Goal: Navigation & Orientation: Understand site structure

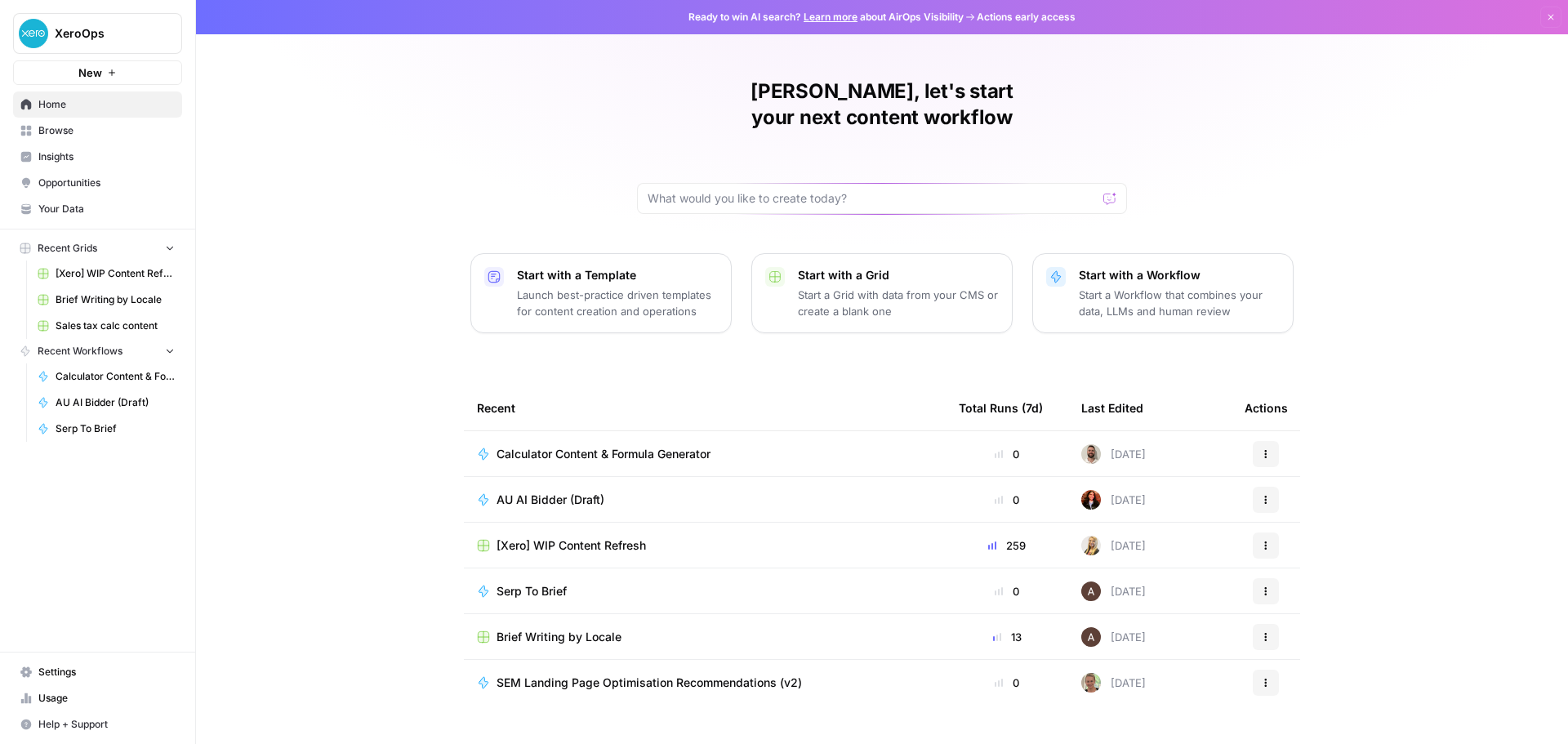
click at [75, 152] on span "Insights" at bounding box center [107, 157] width 137 height 15
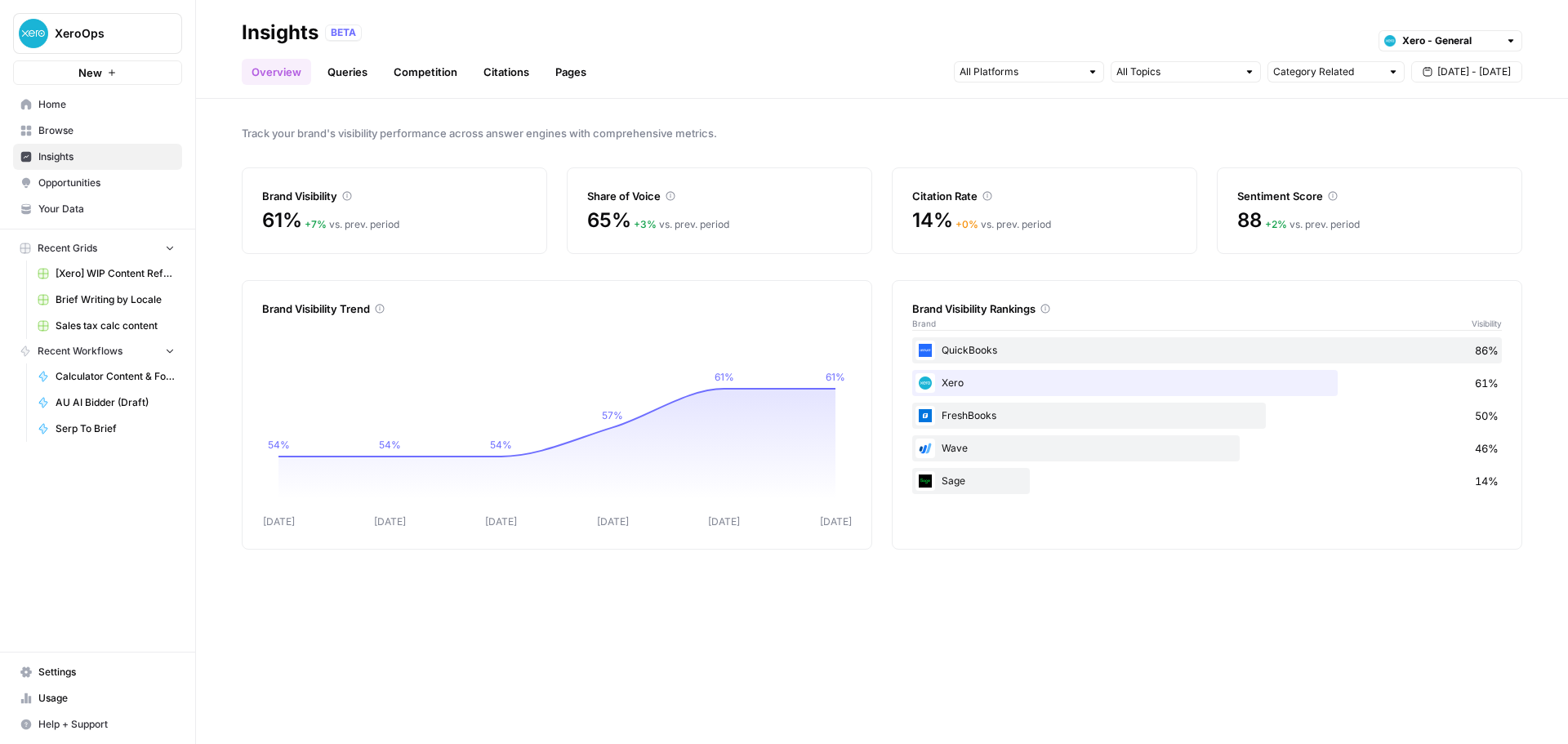
click at [76, 175] on link "Opportunities" at bounding box center [97, 183] width 169 height 26
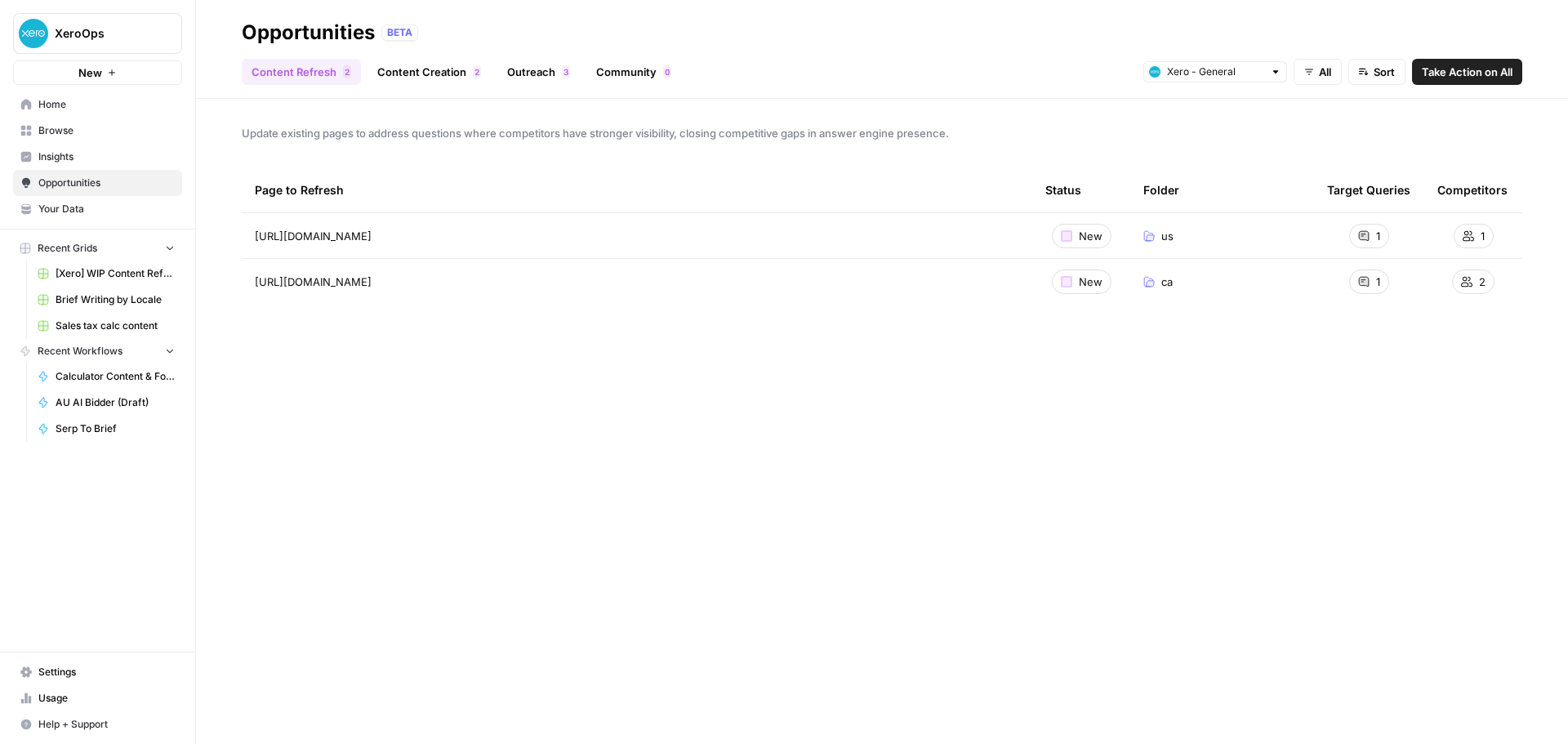
click at [82, 165] on link "Insights" at bounding box center [97, 157] width 169 height 26
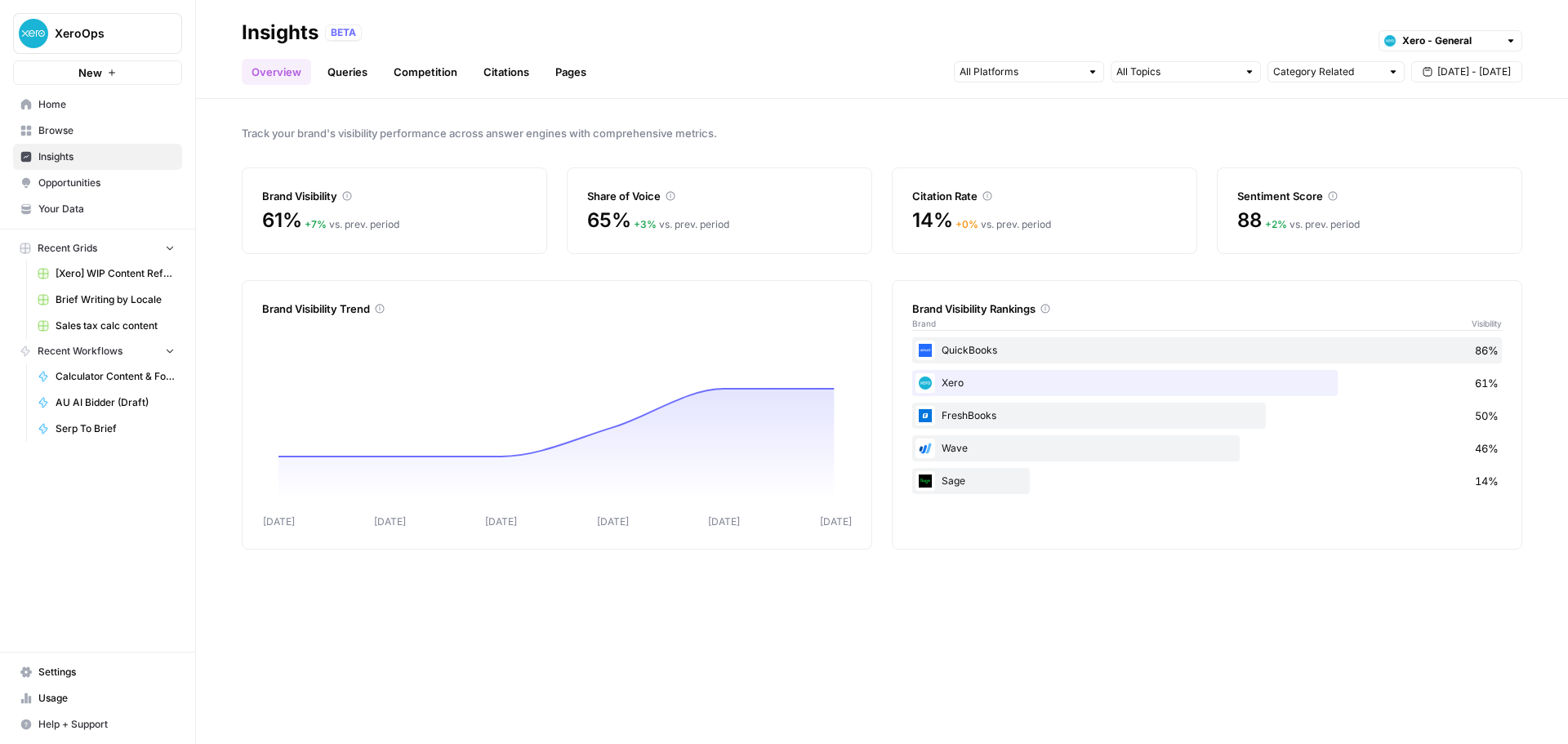
click at [79, 204] on span "Your Data" at bounding box center [107, 209] width 137 height 15
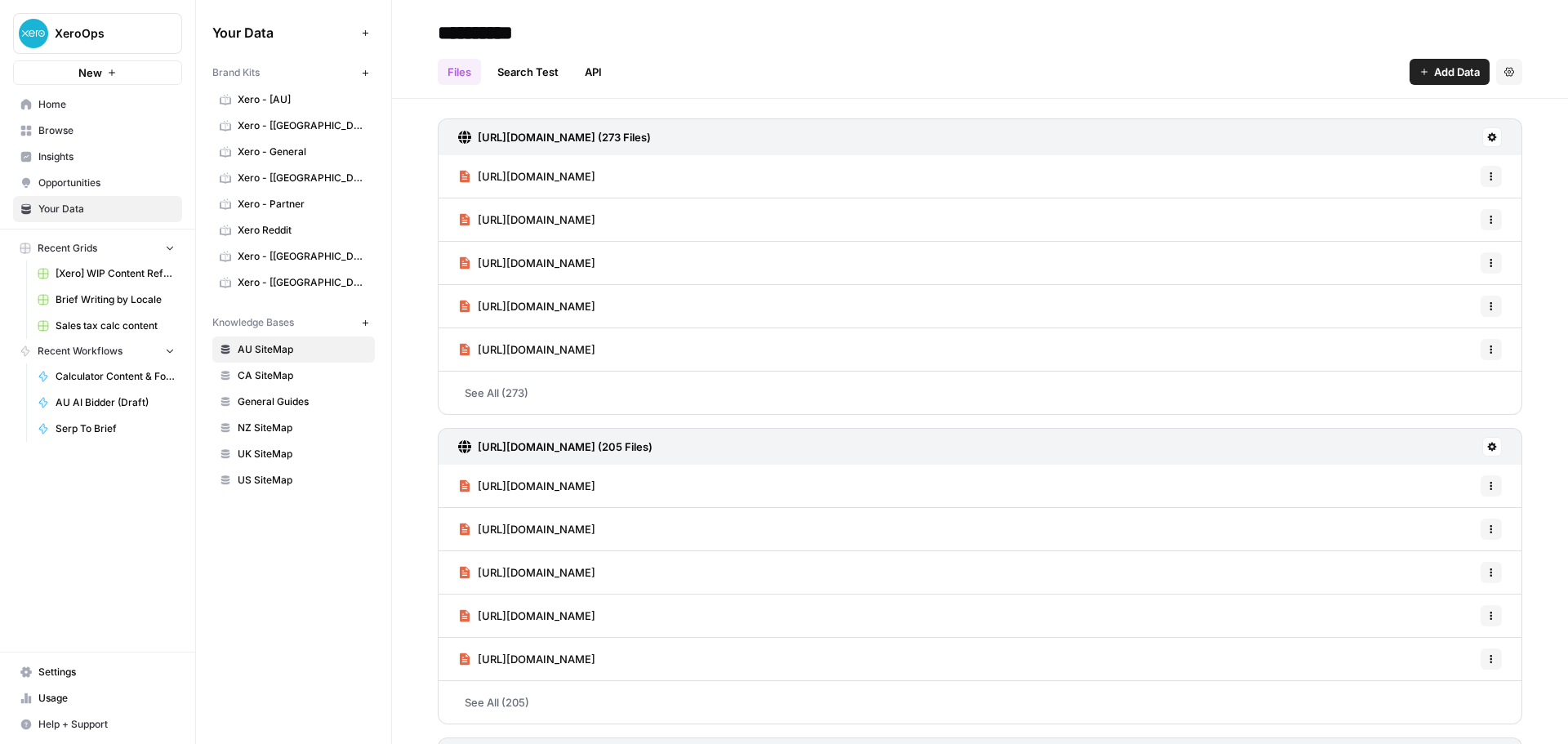
click at [1485, 451] on button at bounding box center [1491, 446] width 20 height 20
click at [1487, 448] on icon at bounding box center [1491, 446] width 9 height 9
click at [809, 34] on div "**********" at bounding box center [980, 33] width 1085 height 26
click at [499, 64] on link "Search Test" at bounding box center [527, 72] width 80 height 26
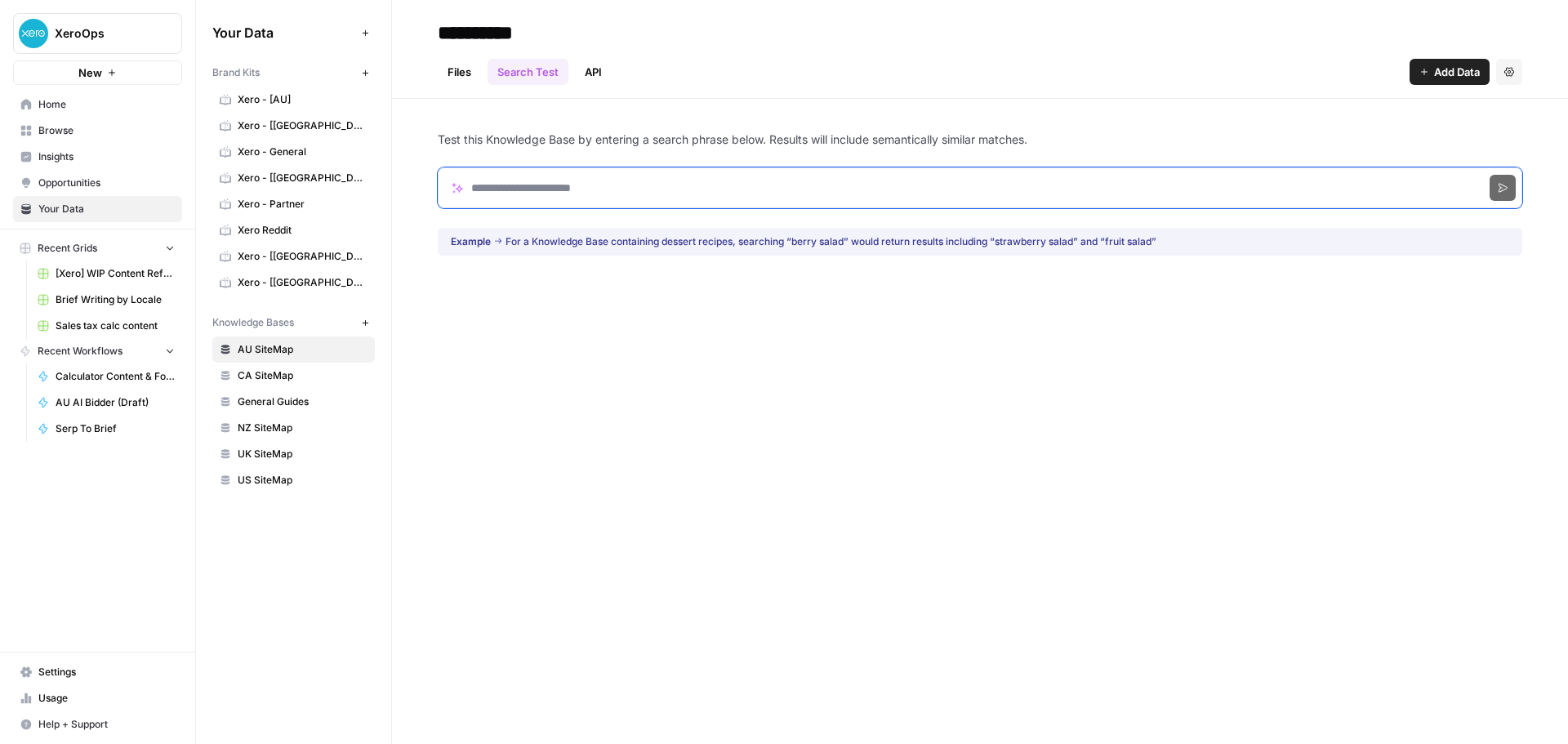
click at [617, 193] on input "Search phrase" at bounding box center [980, 188] width 1085 height 41
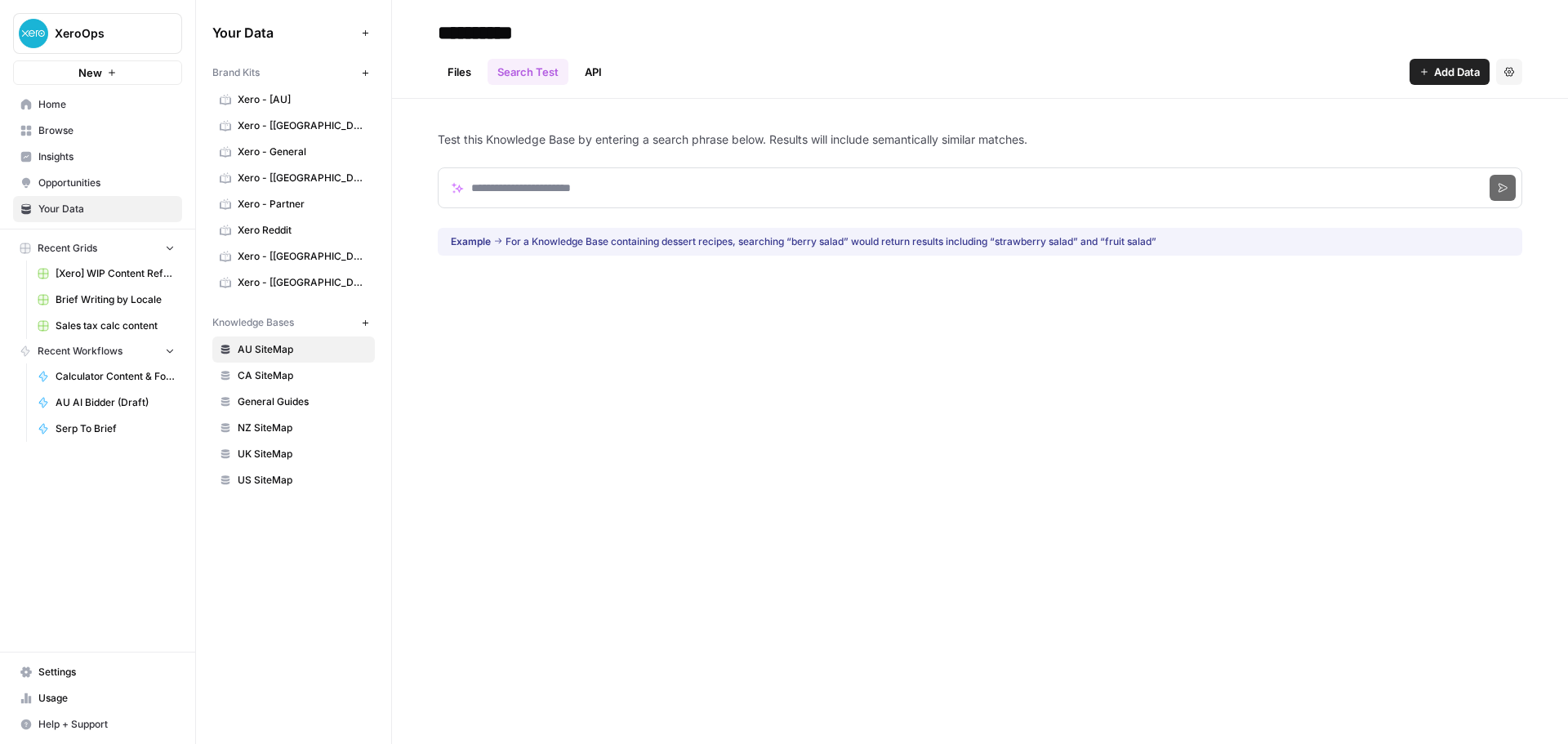
click at [587, 68] on link "API" at bounding box center [593, 72] width 36 height 26
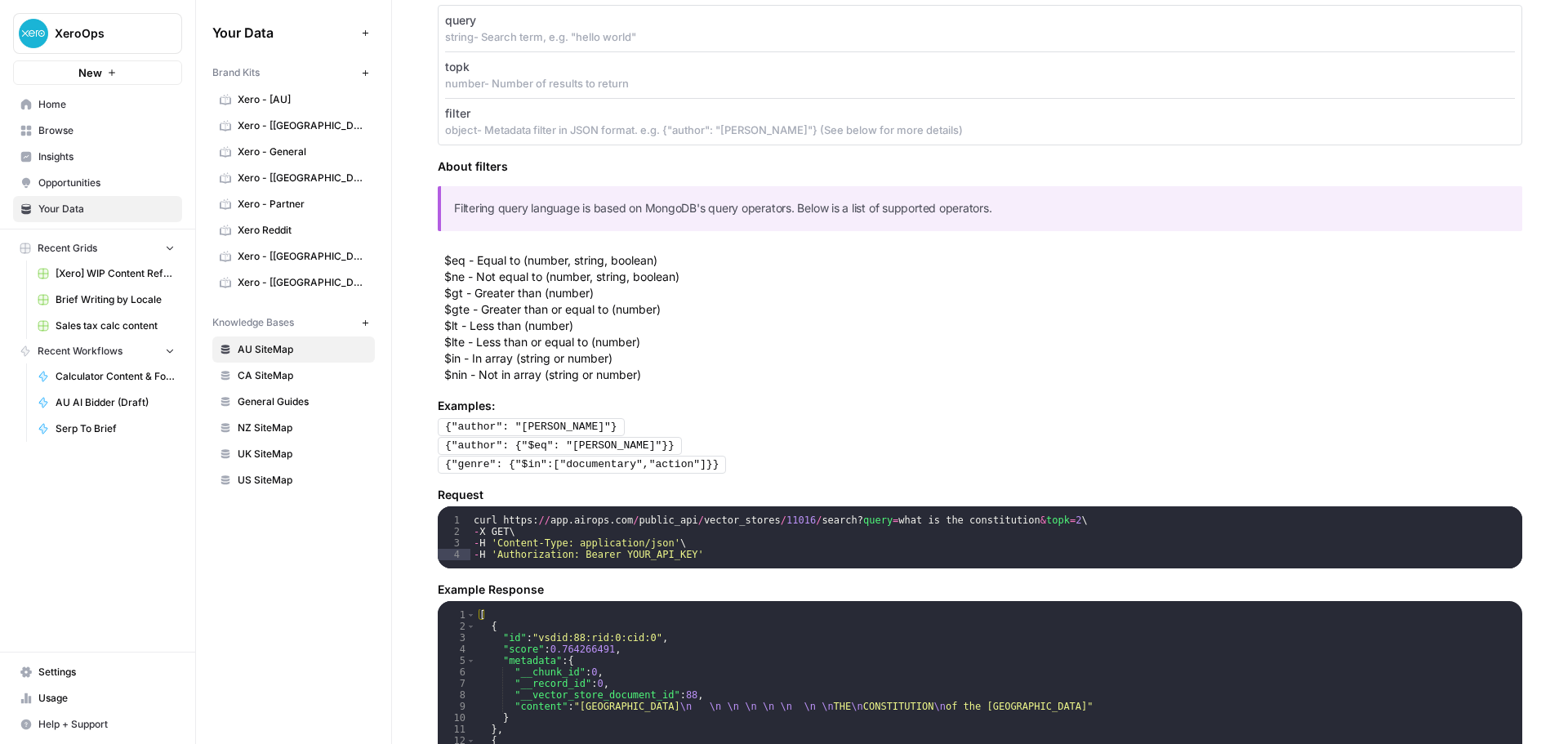
scroll to position [653, 0]
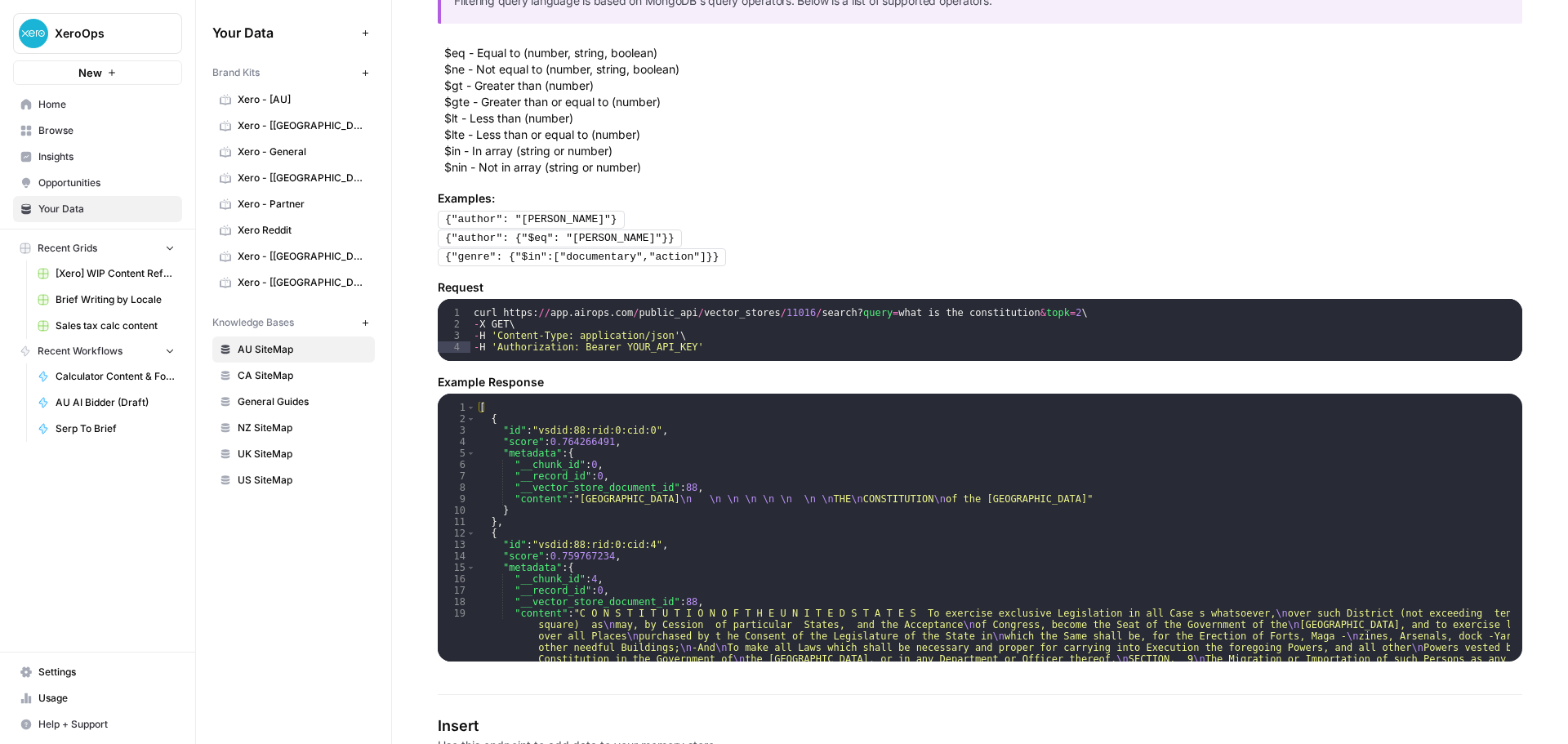
click at [300, 150] on span "Xero - General" at bounding box center [302, 152] width 130 height 15
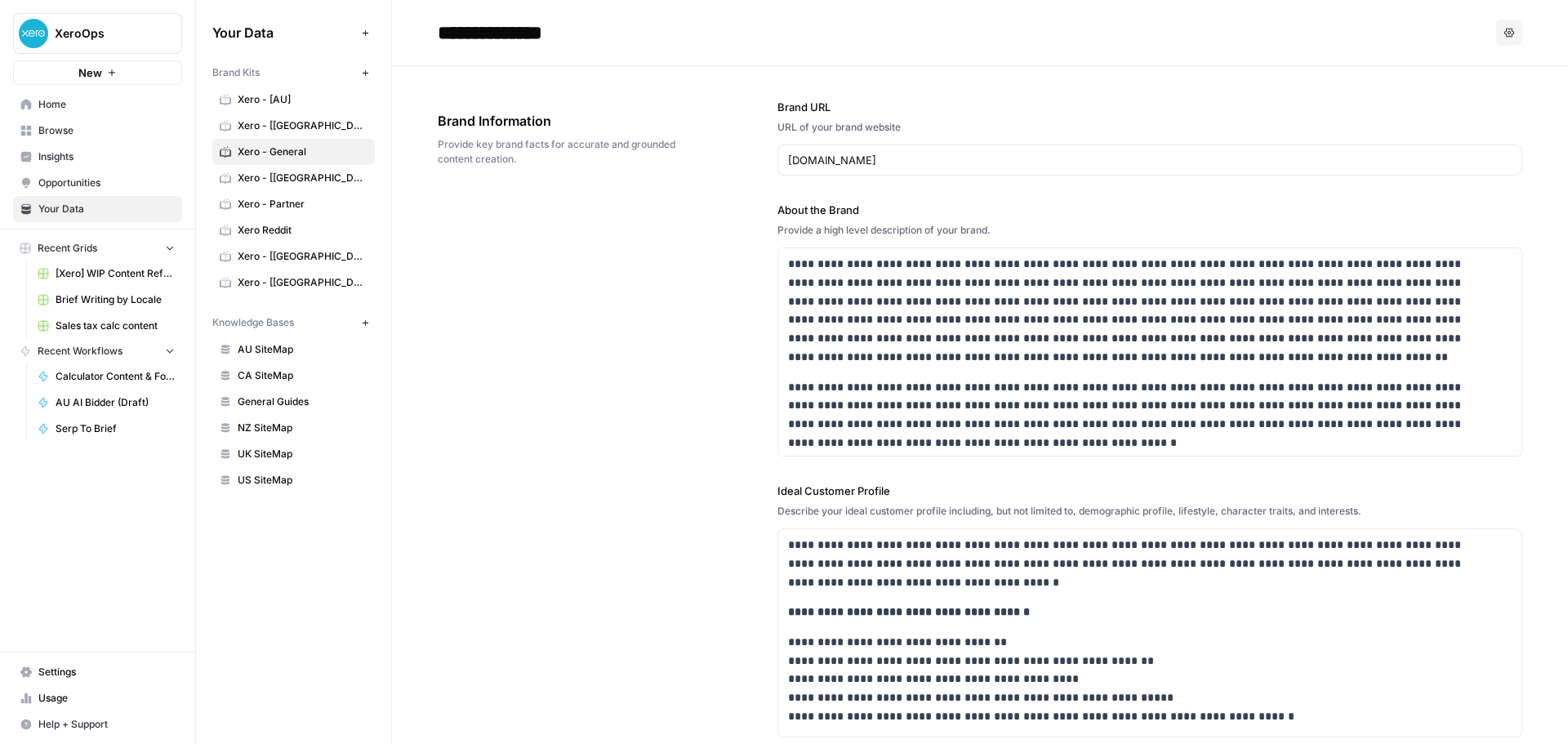
click at [611, 448] on div "**********" at bounding box center [980, 603] width 1085 height 1073
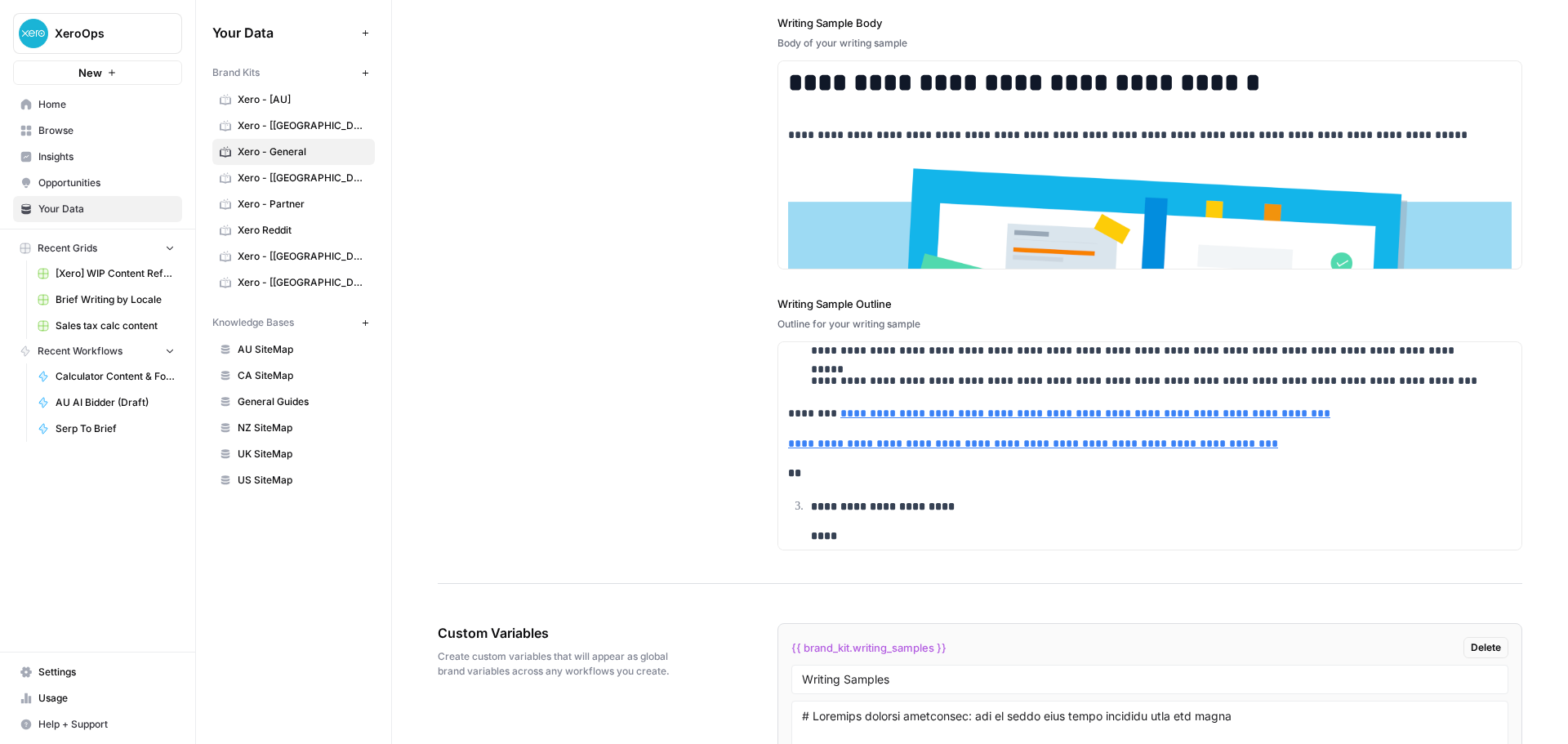
scroll to position [2771, 0]
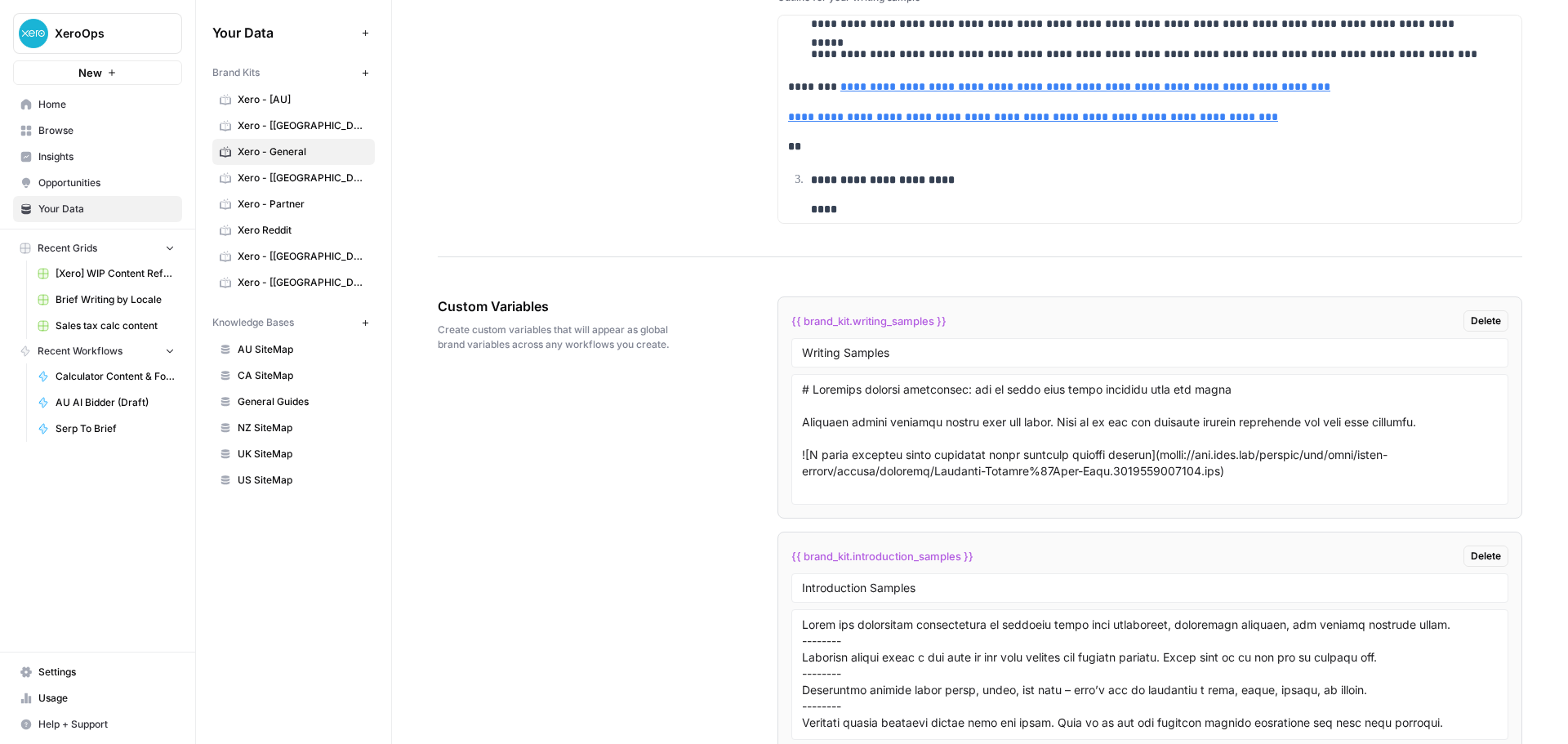
click at [367, 37] on button "Add Data" at bounding box center [365, 32] width 20 height 20
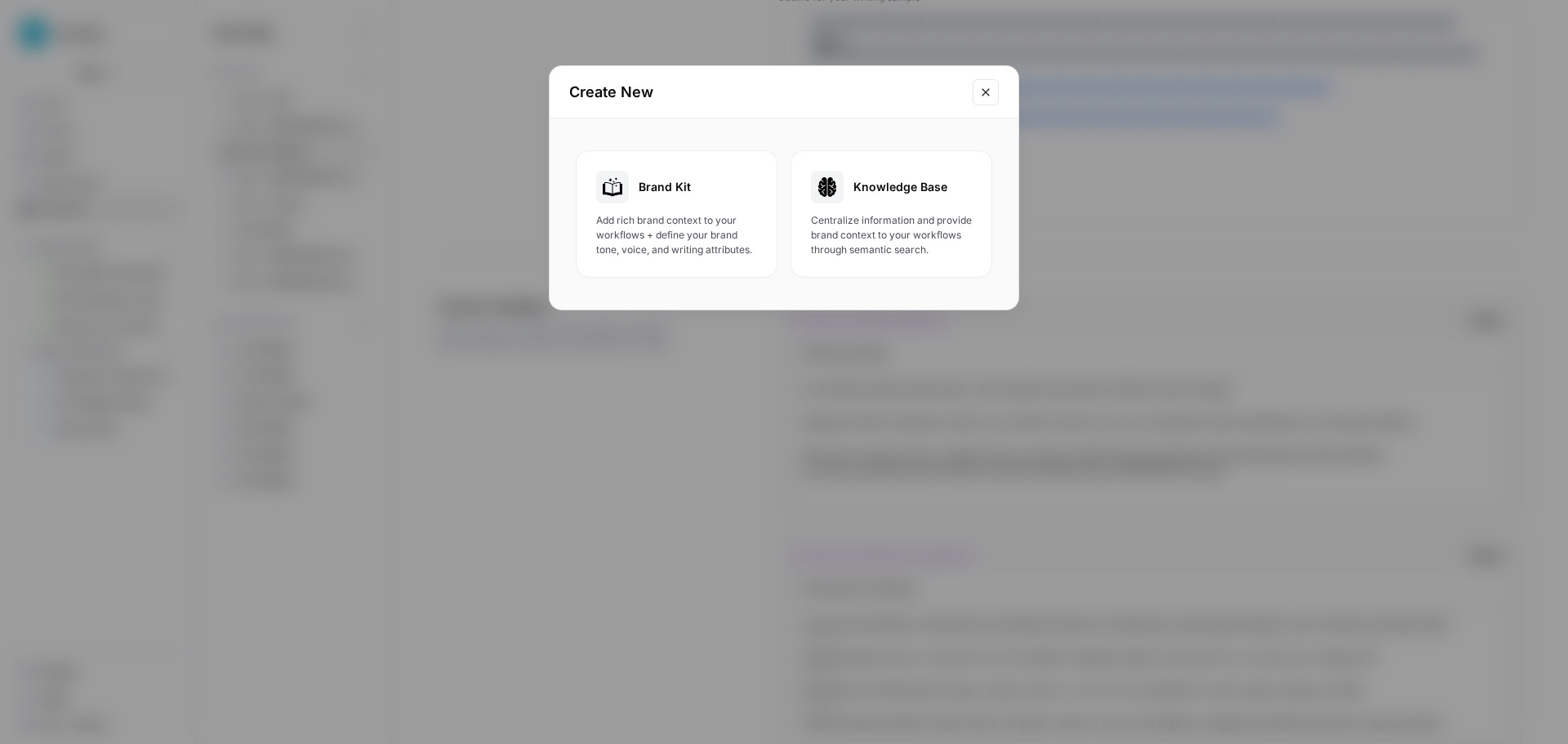
click at [985, 96] on icon "Close modal" at bounding box center [985, 93] width 13 height 13
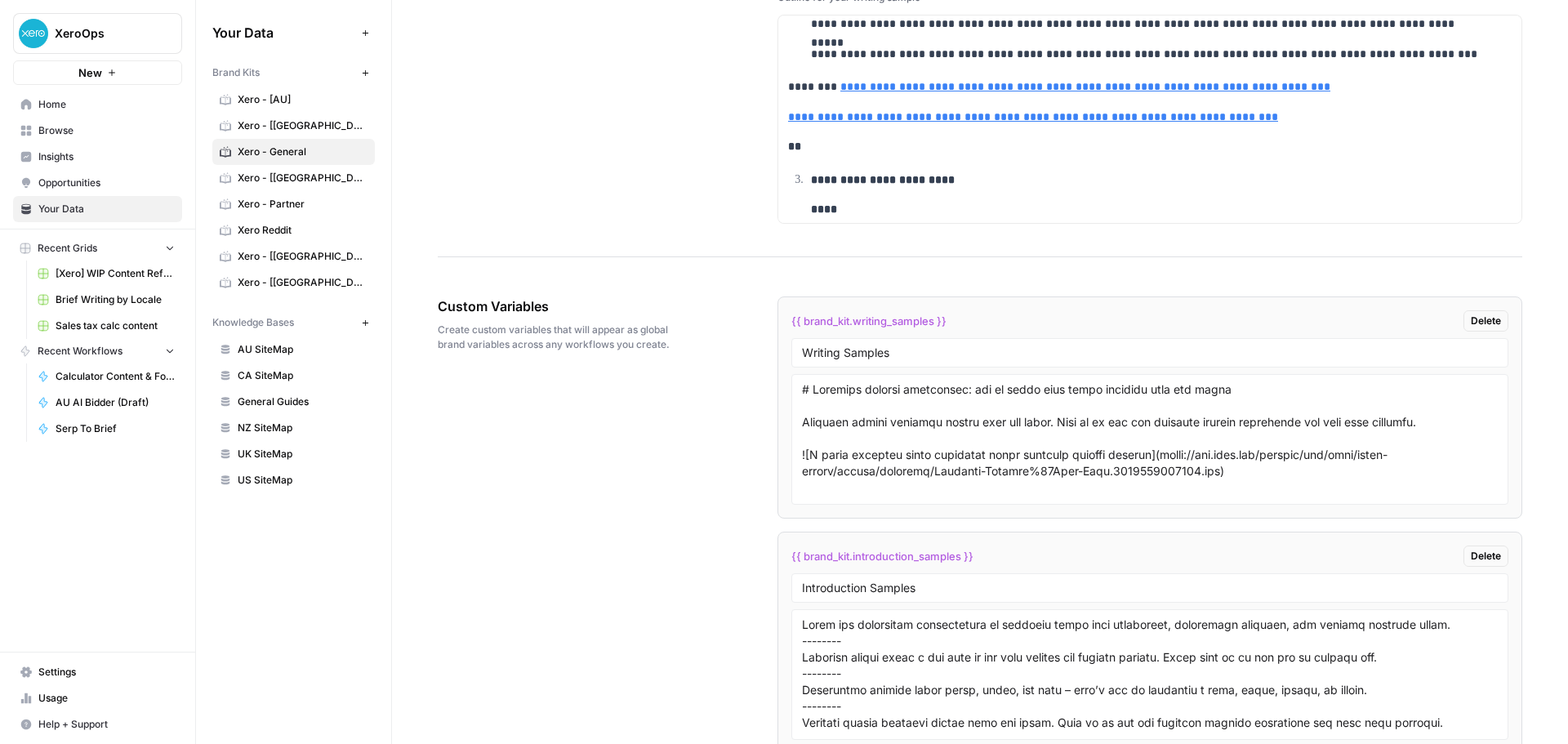
click at [87, 179] on span "Opportunities" at bounding box center [107, 183] width 137 height 15
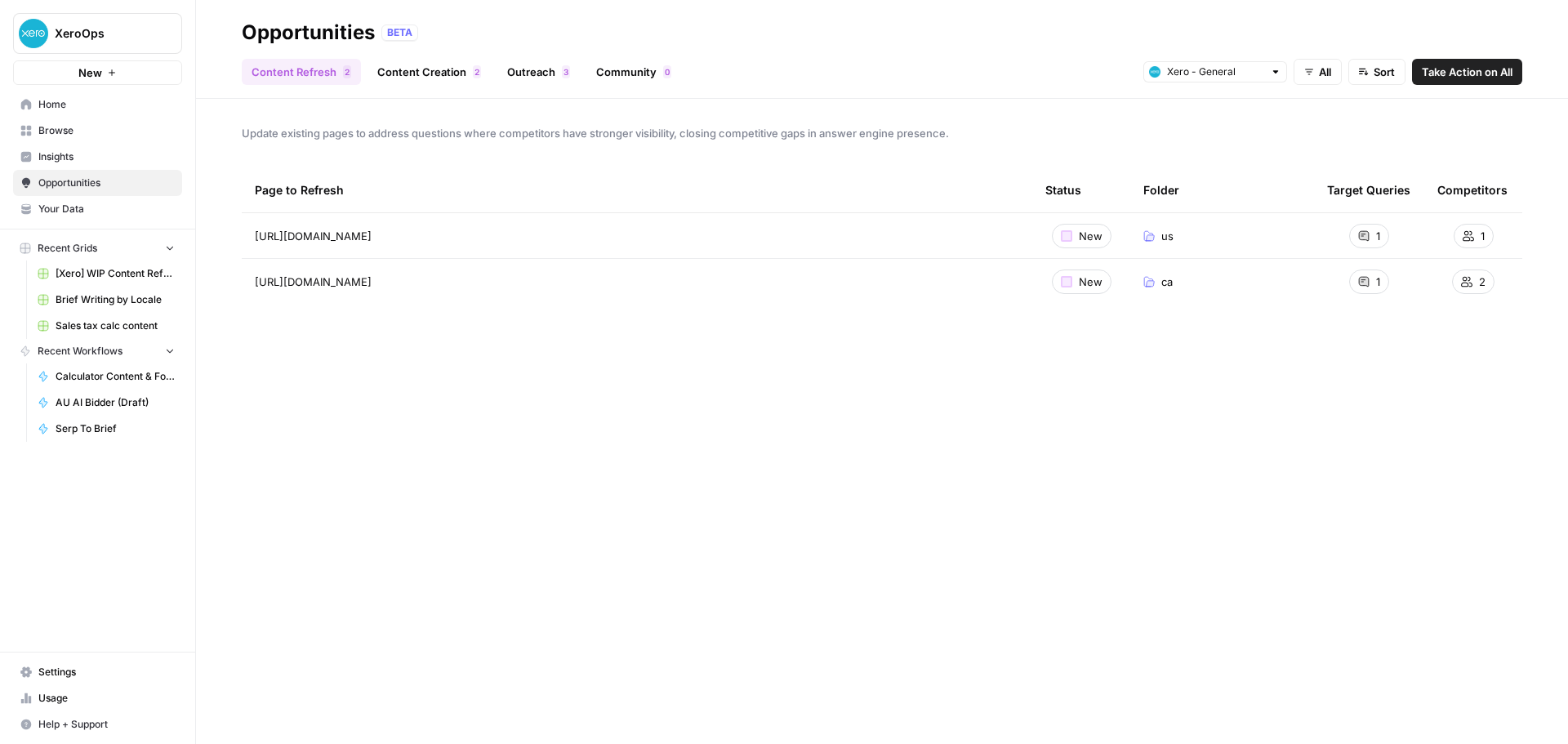
click at [504, 74] on link "Outreach 3" at bounding box center [539, 72] width 82 height 26
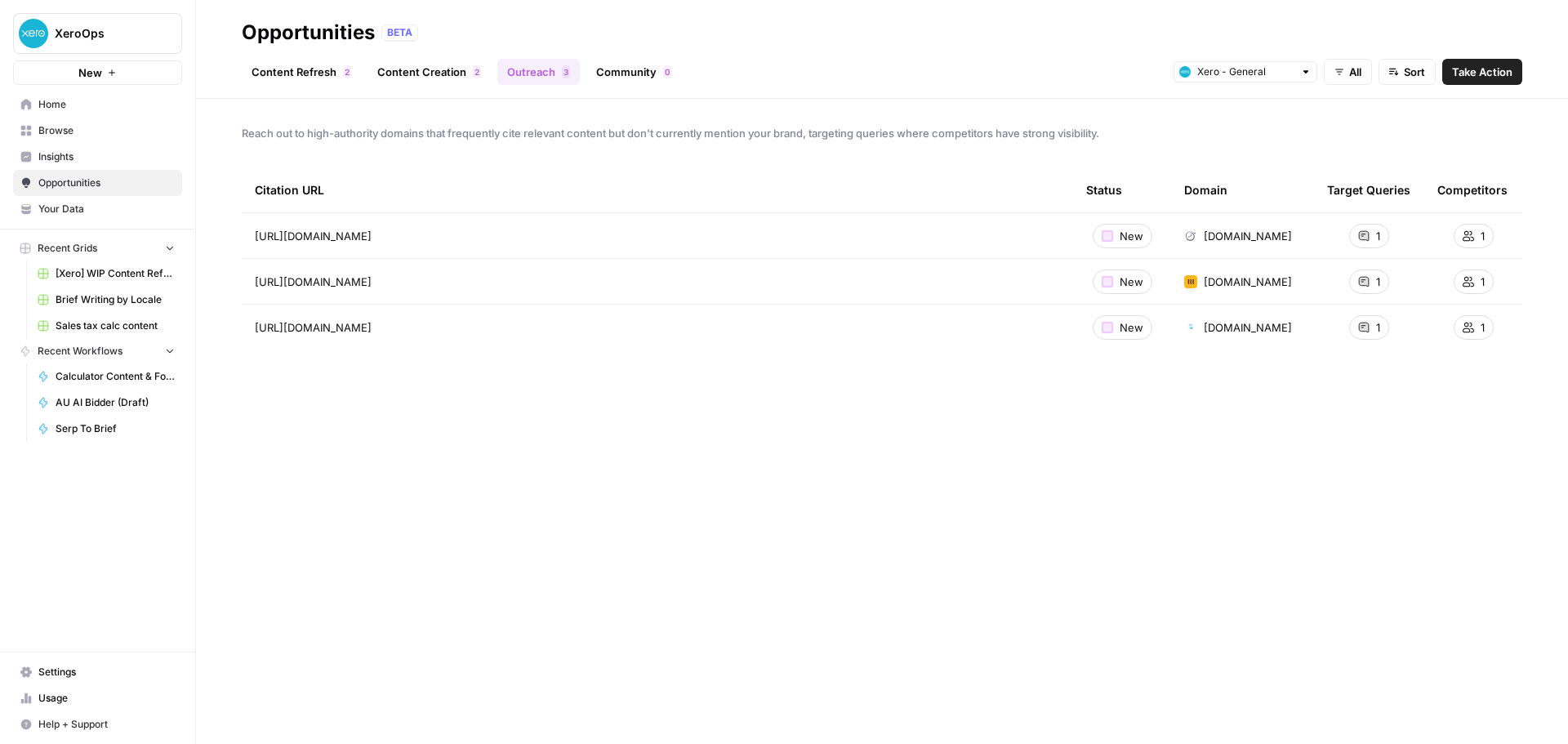
click at [628, 74] on link "Community 0" at bounding box center [633, 72] width 94 height 26
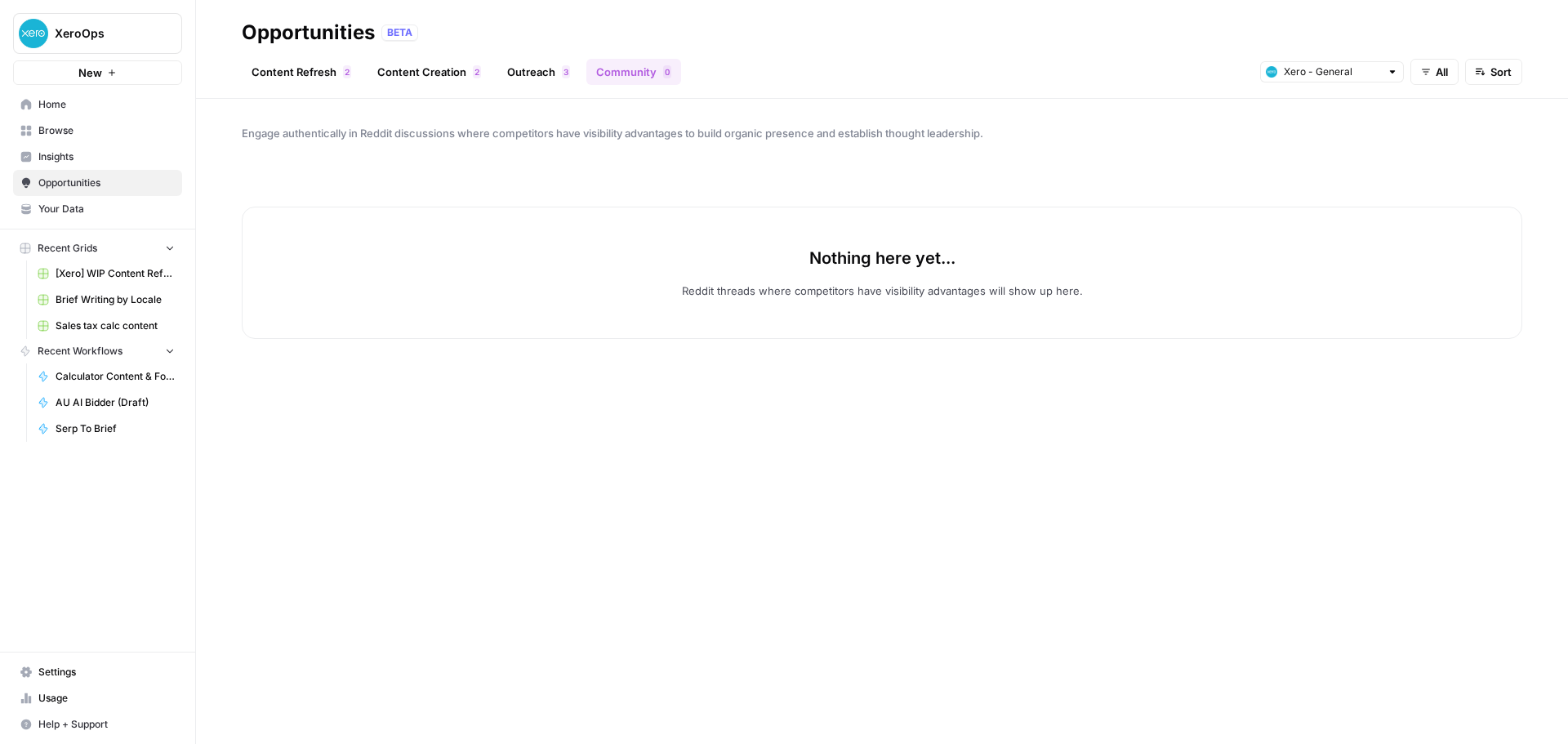
click at [314, 75] on link "Content Refresh 2" at bounding box center [301, 72] width 120 height 26
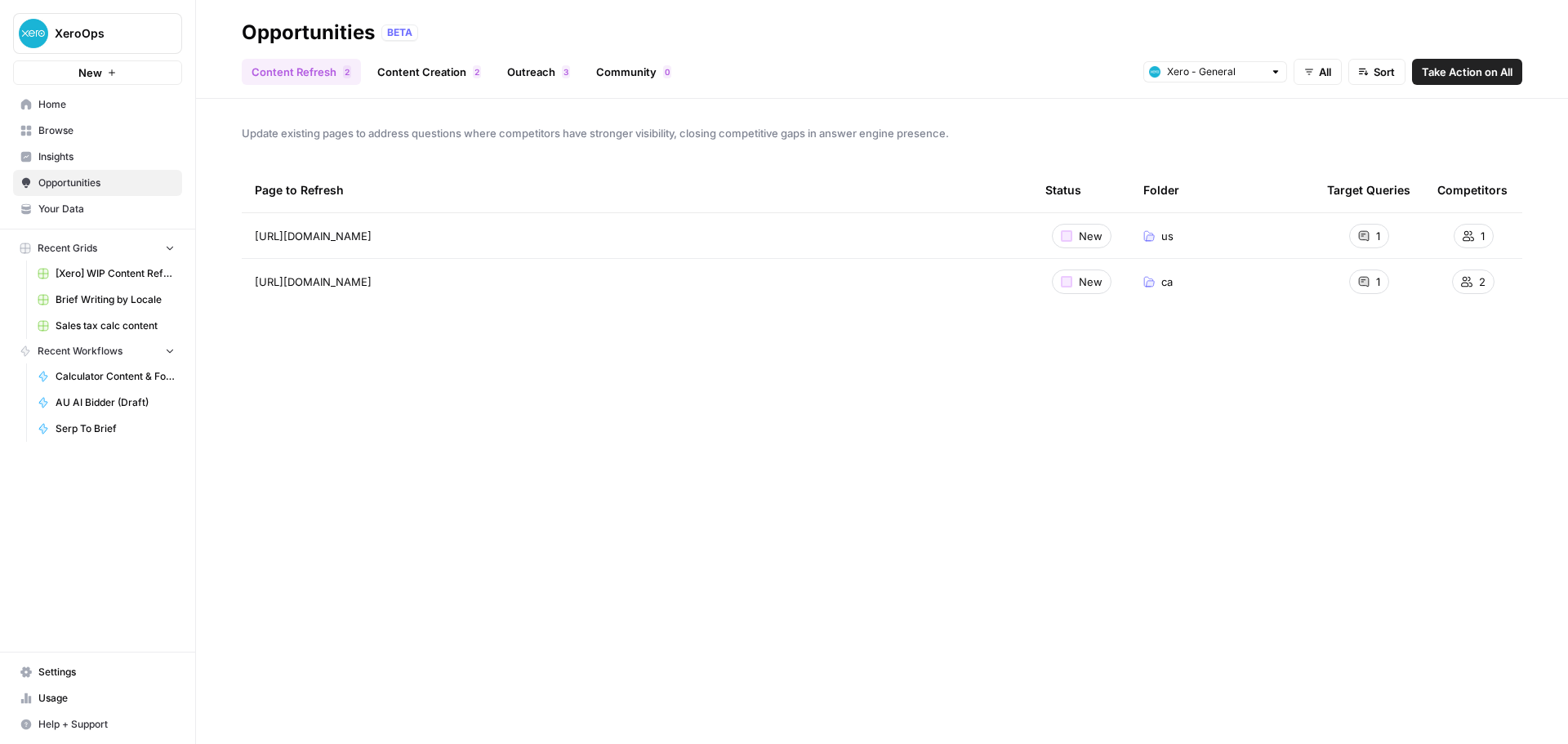
click at [329, 276] on span "[URL][DOMAIN_NAME]" at bounding box center [312, 281] width 117 height 16
click at [60, 130] on span "Browse" at bounding box center [107, 131] width 137 height 15
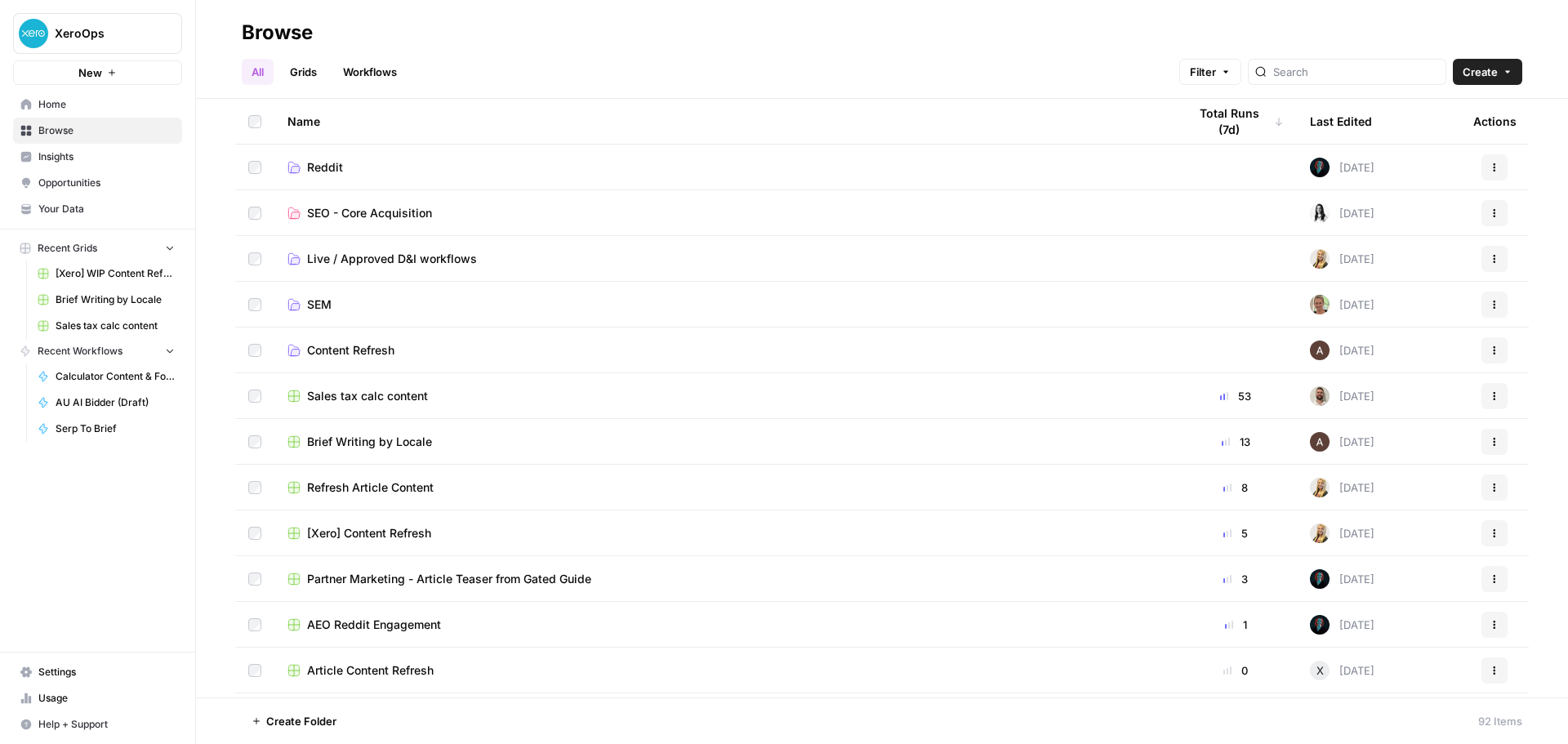
click at [504, 207] on link "SEO - Core Acquisition" at bounding box center [724, 212] width 873 height 16
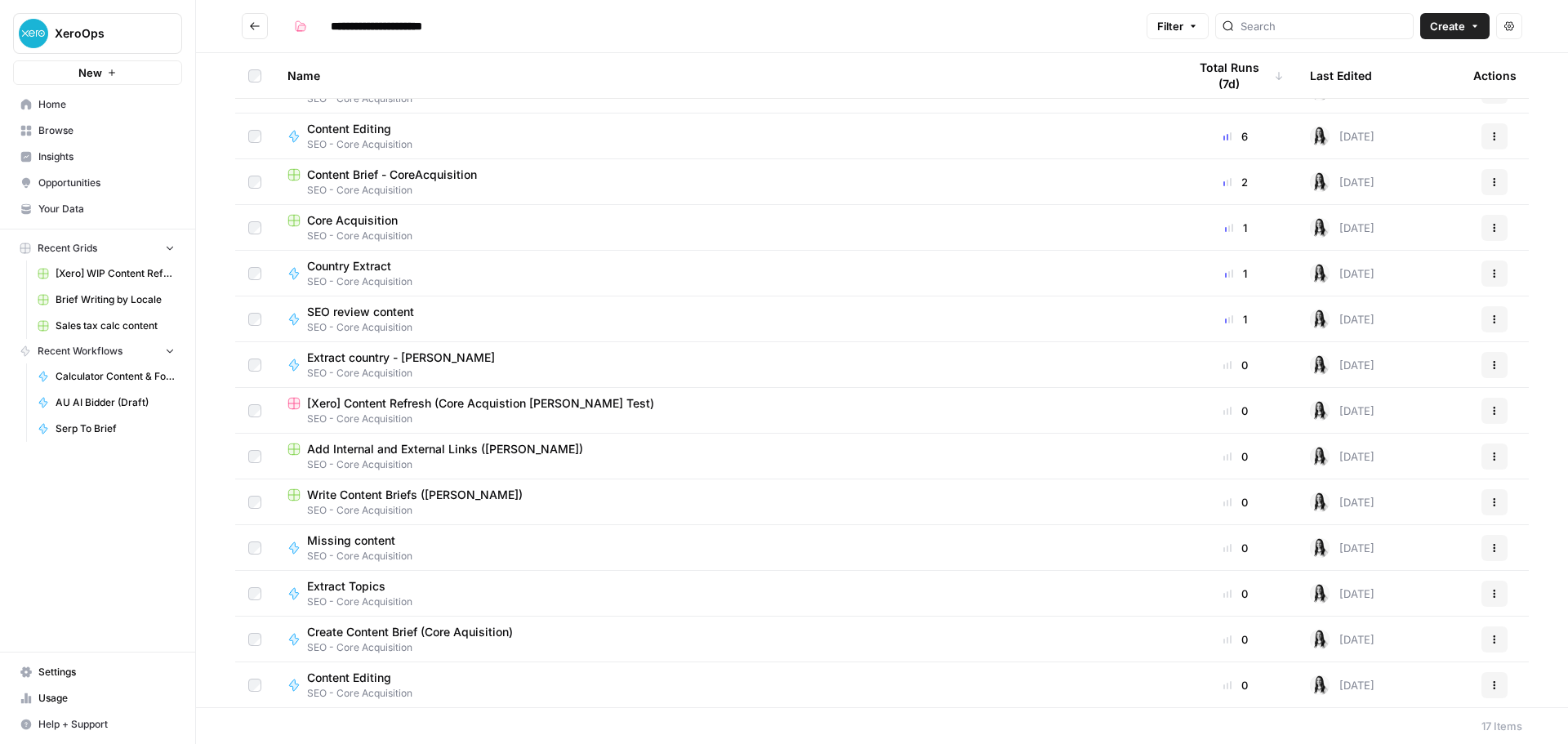
scroll to position [169, 0]
click at [61, 689] on link "Usage" at bounding box center [97, 698] width 169 height 26
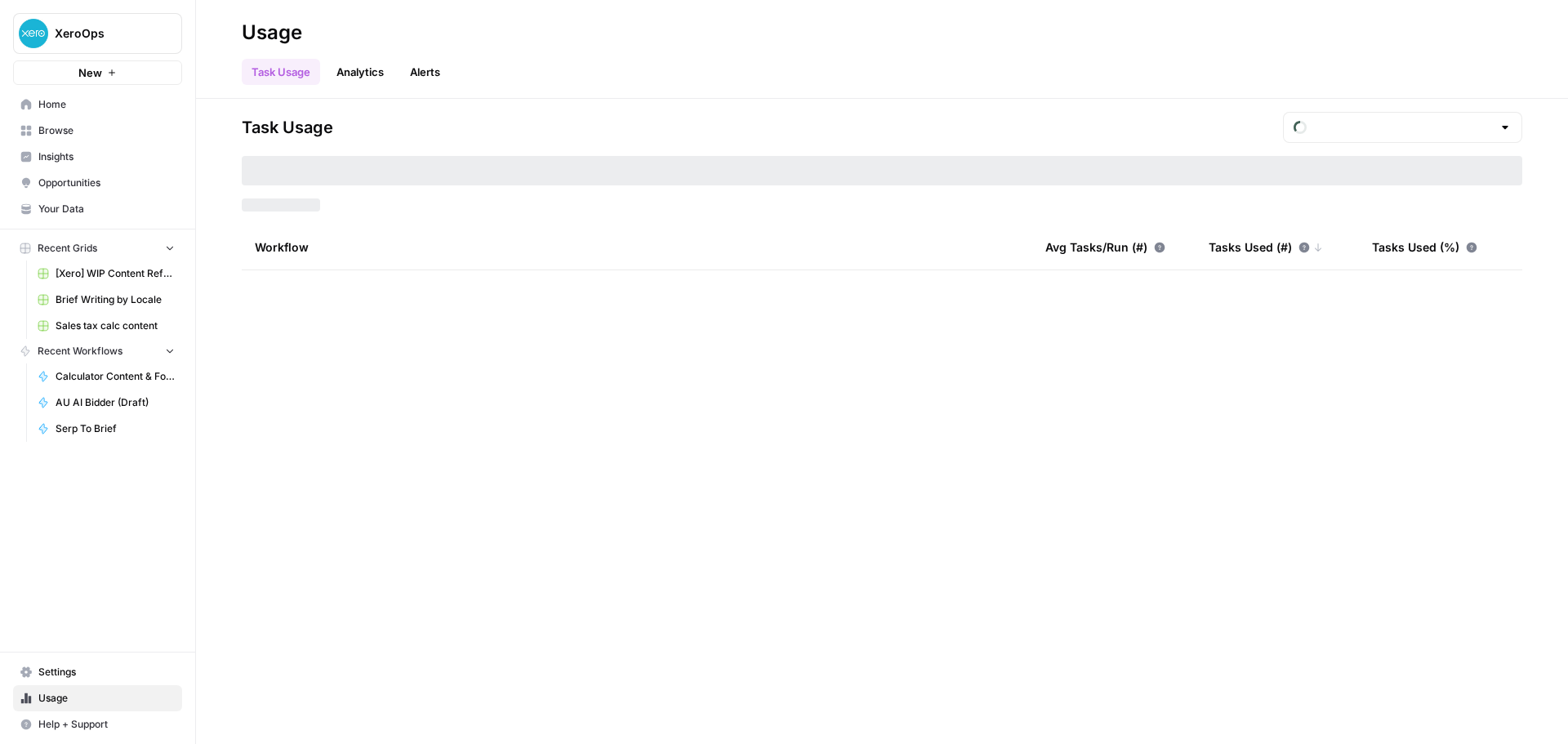
type input "September Tasks"
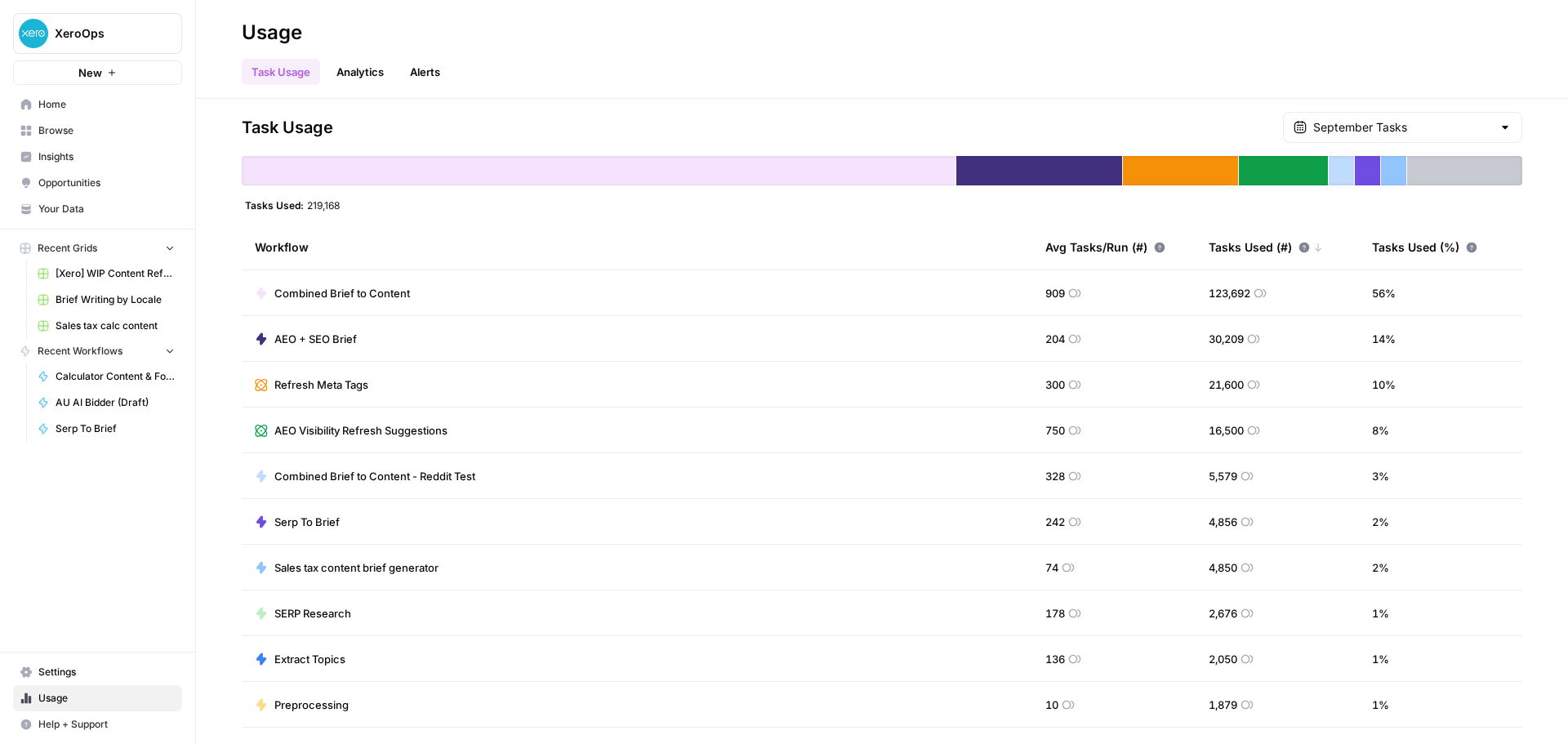
drag, startPoint x: 274, startPoint y: 201, endPoint x: 390, endPoint y: 202, distance: 116.0
click at [389, 203] on div "Tasks Used: 219,168" at bounding box center [881, 205] width 1280 height 13
click at [390, 202] on div "Tasks Used: 219,168" at bounding box center [881, 205] width 1280 height 13
click at [877, 127] on div "Task Usage September Tasks" at bounding box center [881, 127] width 1280 height 31
click at [365, 70] on link "Analytics" at bounding box center [360, 72] width 67 height 26
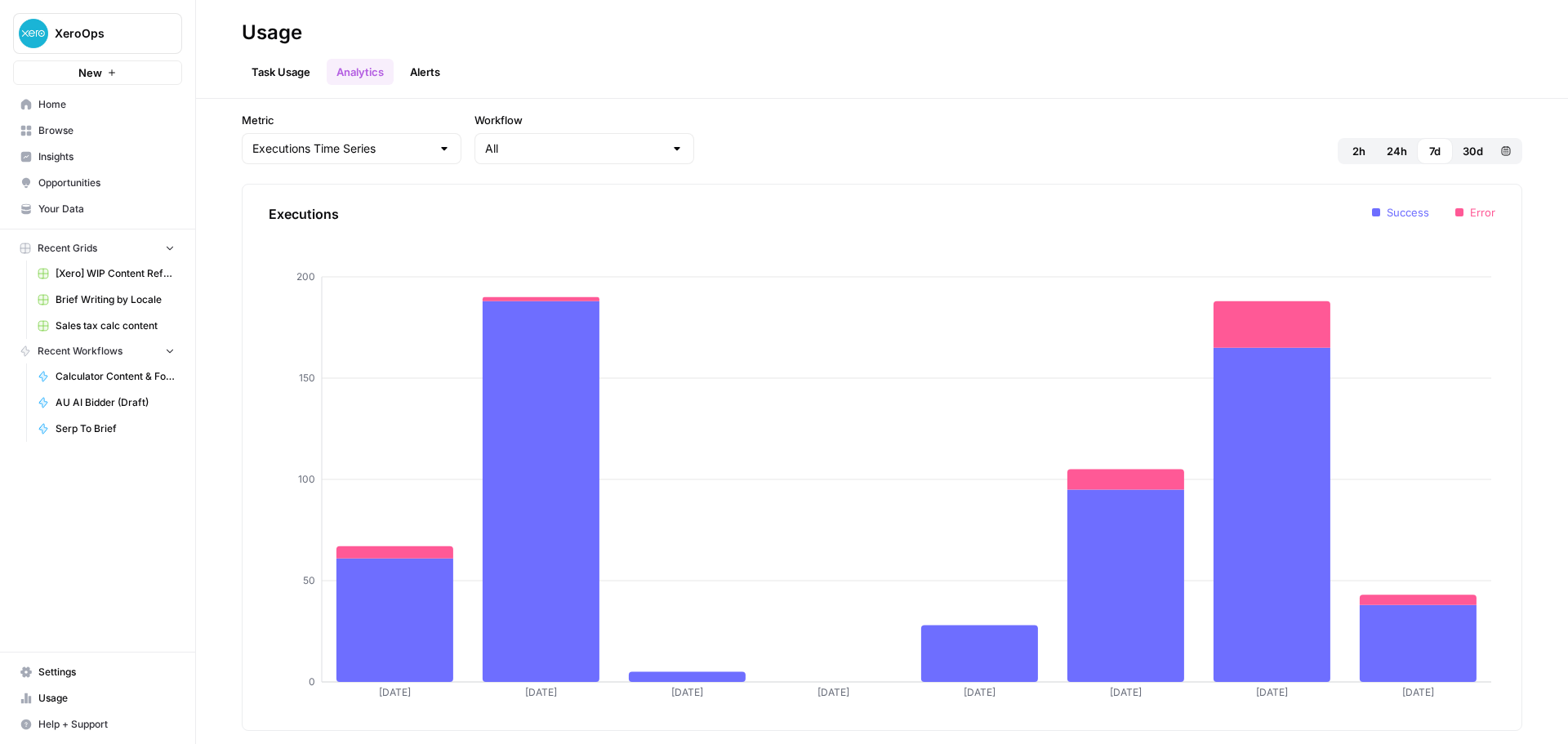
click at [428, 67] on link "Alerts" at bounding box center [424, 72] width 50 height 26
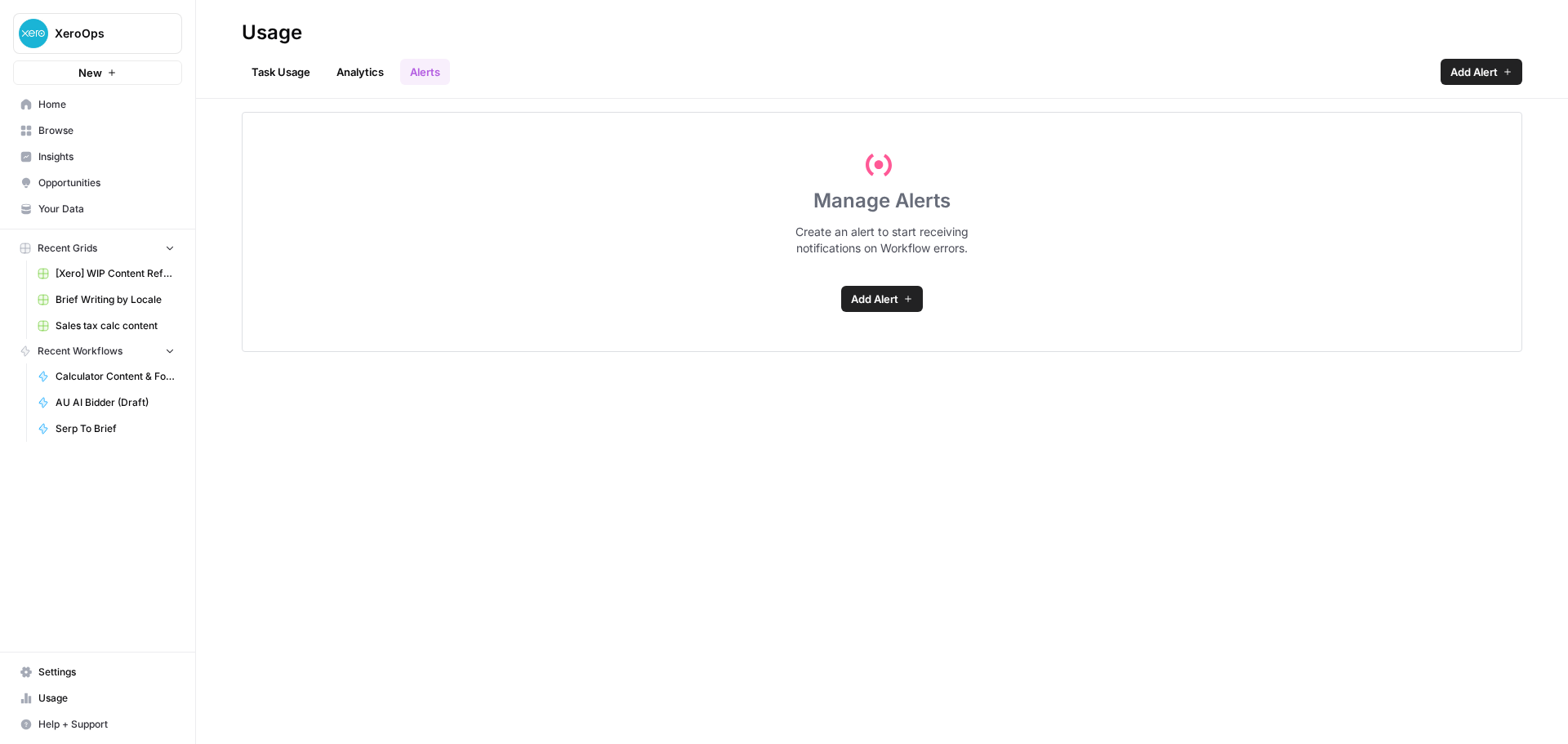
click at [89, 132] on span "Browse" at bounding box center [107, 131] width 137 height 15
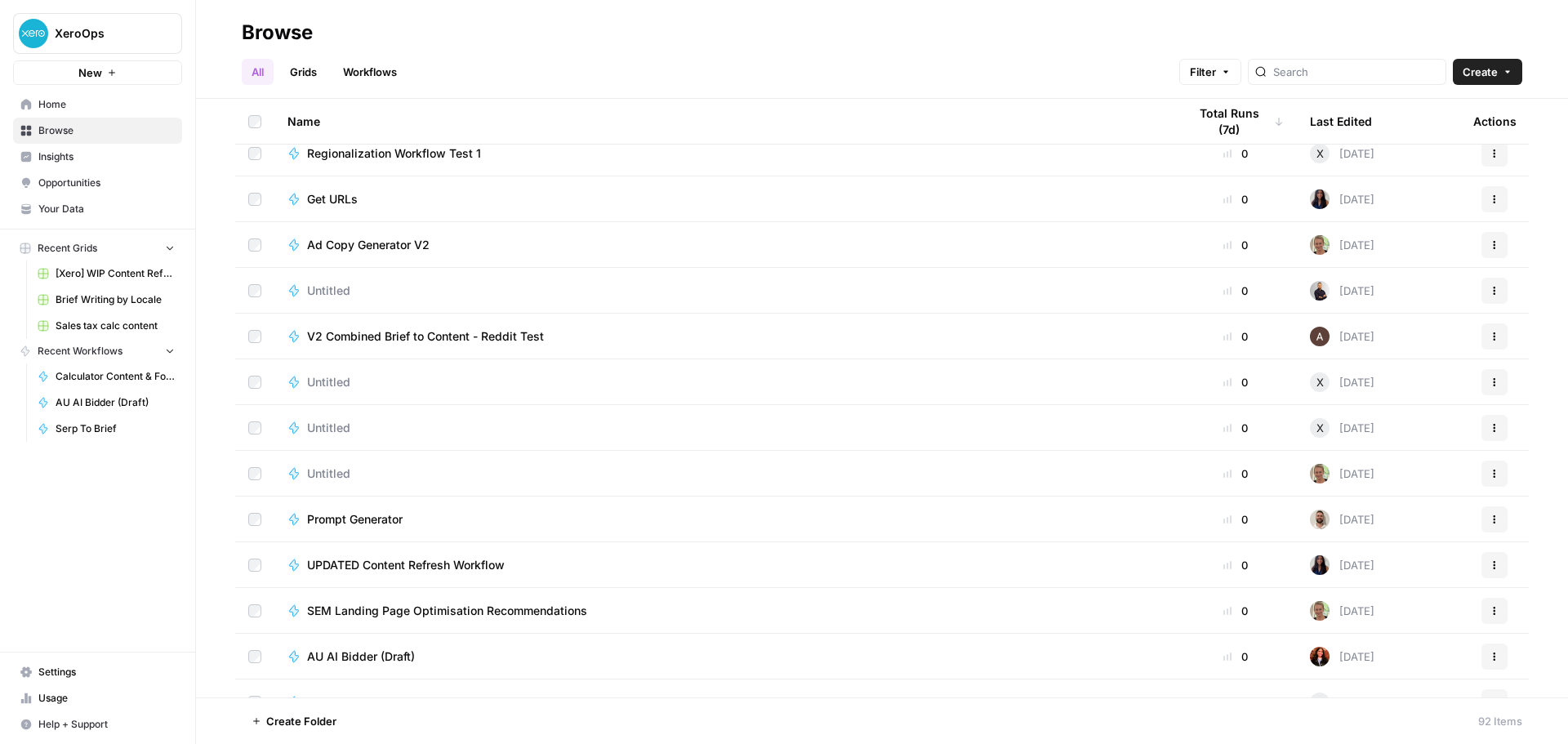
scroll to position [2939, 0]
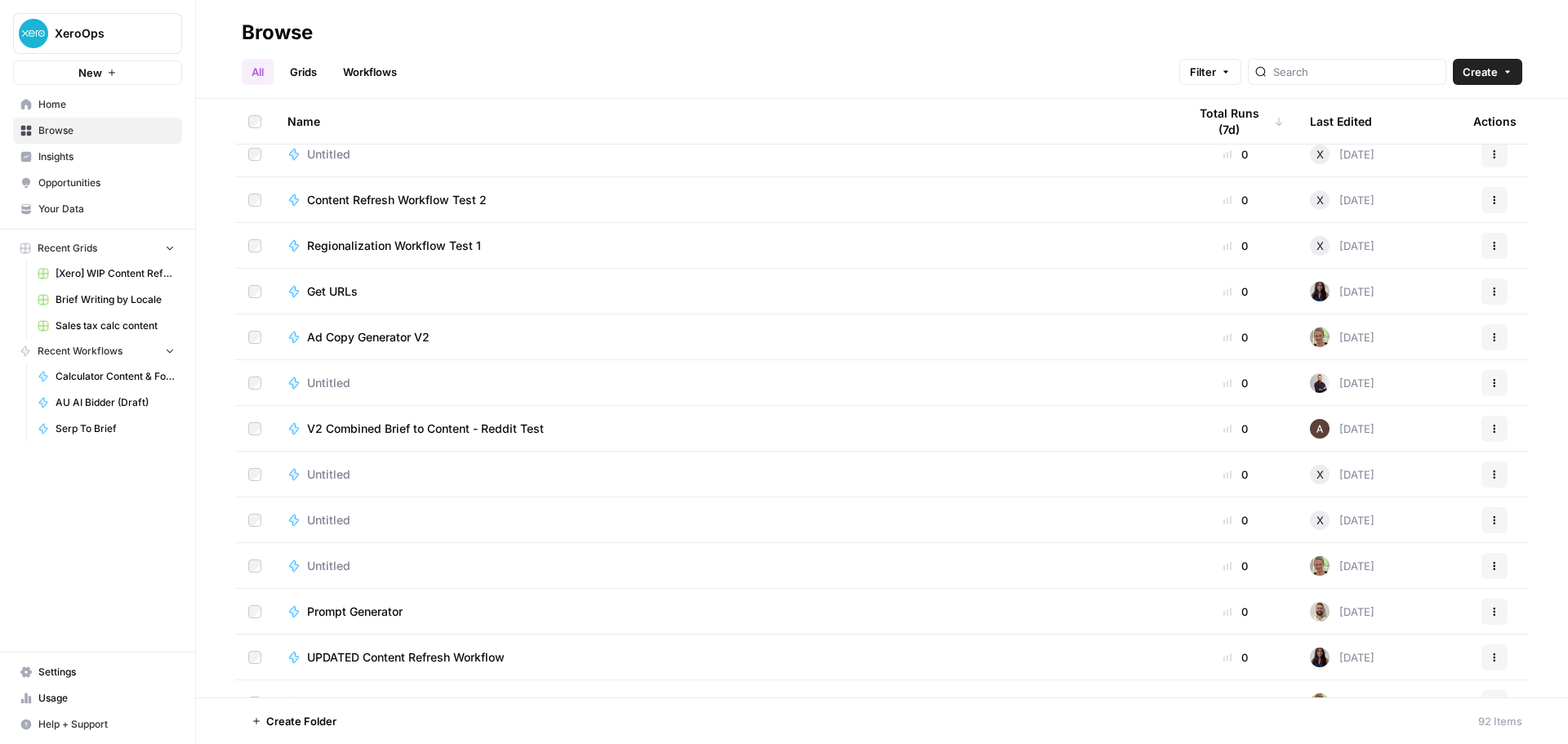
click at [753, 283] on div "Get URLs" at bounding box center [724, 291] width 873 height 16
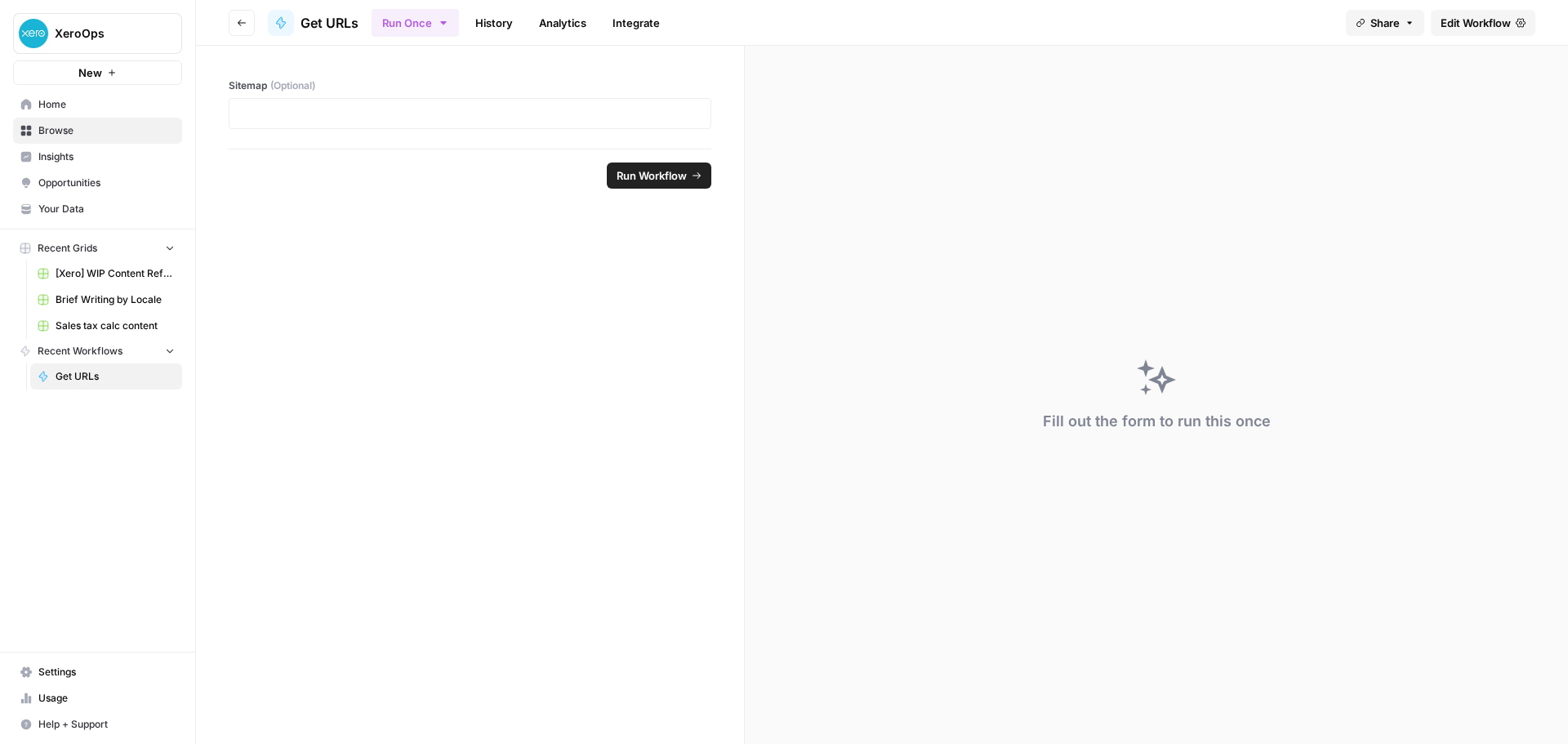
click at [55, 130] on span "Browse" at bounding box center [107, 131] width 137 height 15
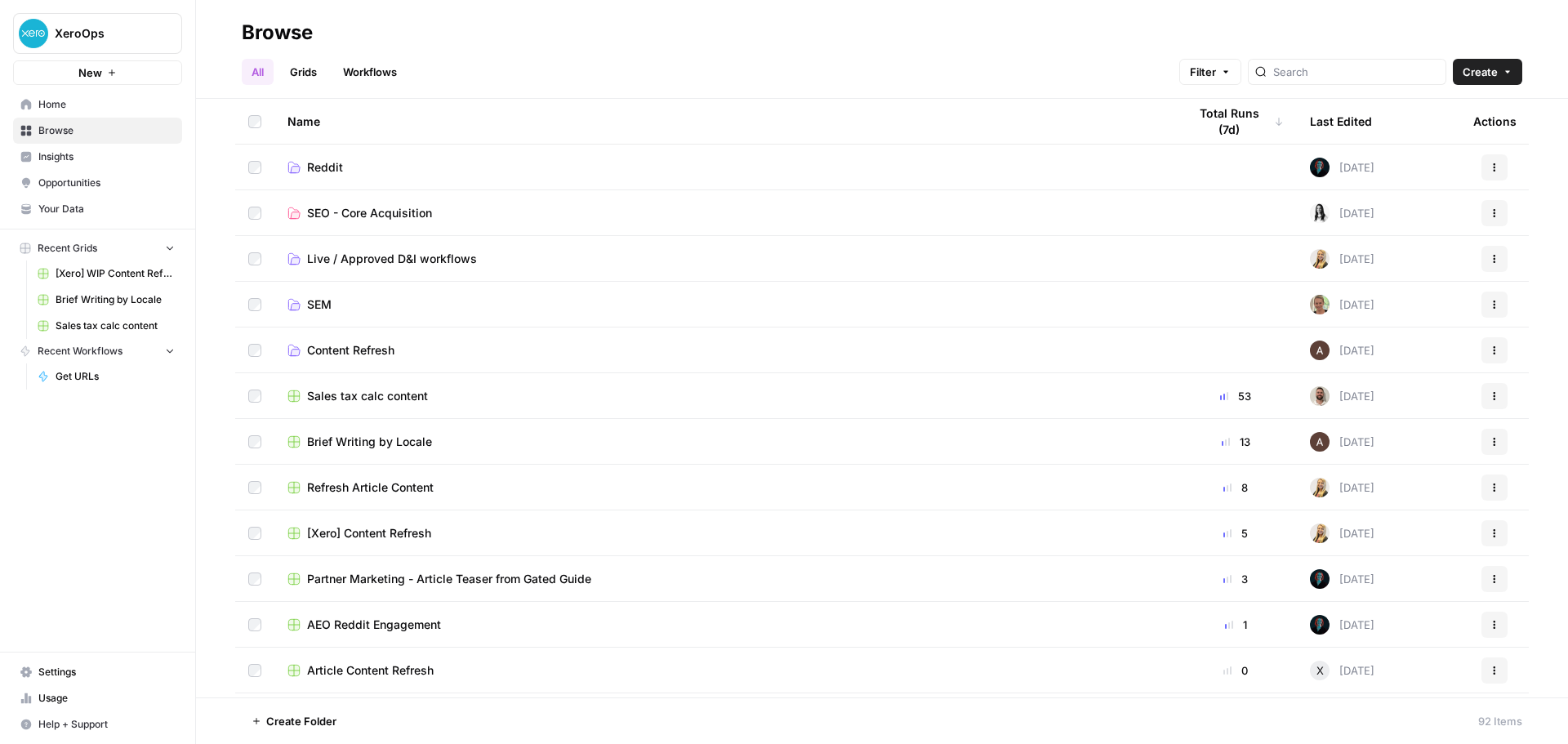
click at [383, 176] on td "Reddit" at bounding box center [724, 167] width 899 height 45
click at [320, 165] on span "Reddit" at bounding box center [324, 166] width 36 height 16
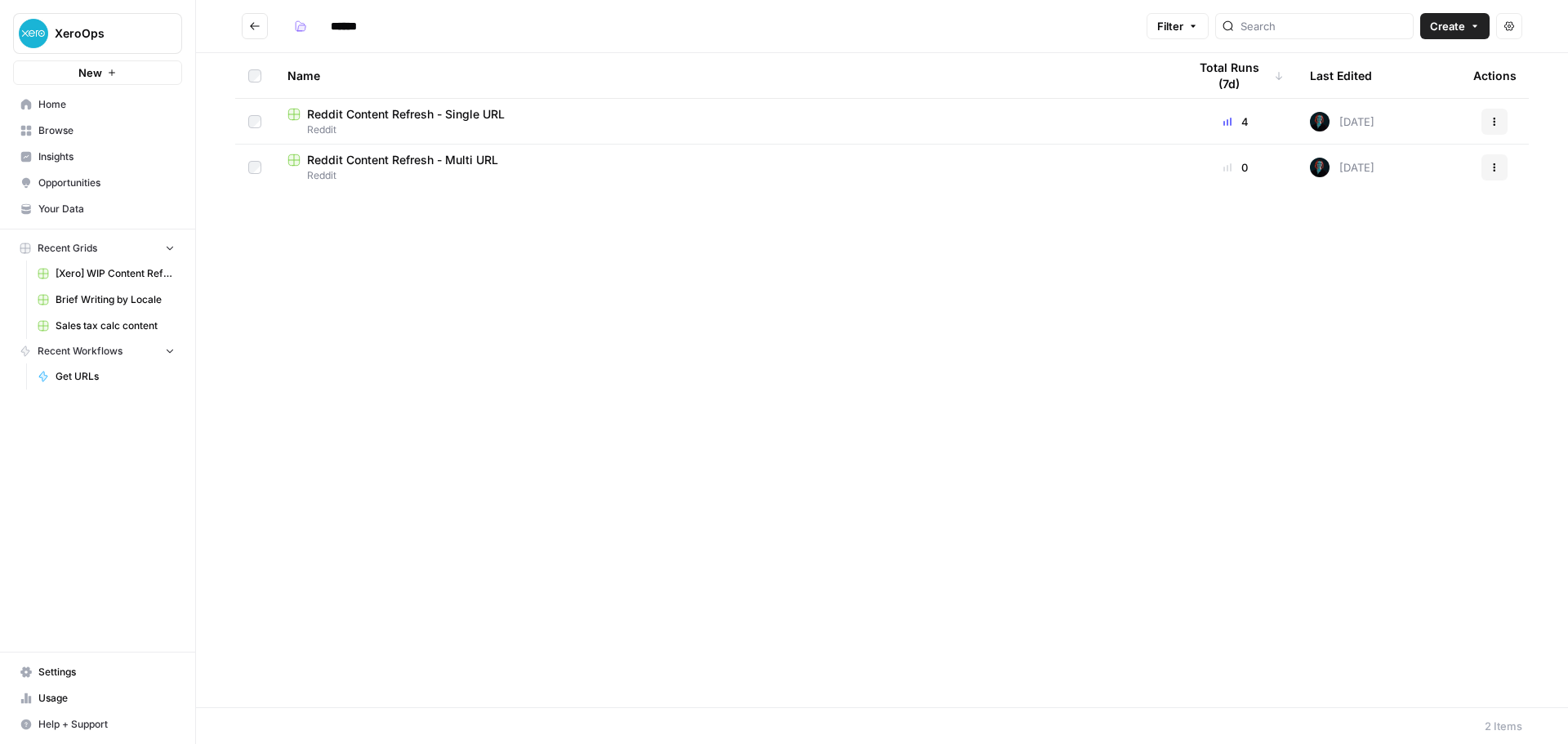
click at [395, 116] on span "Reddit Content Refresh - Single URL" at bounding box center [405, 114] width 197 height 16
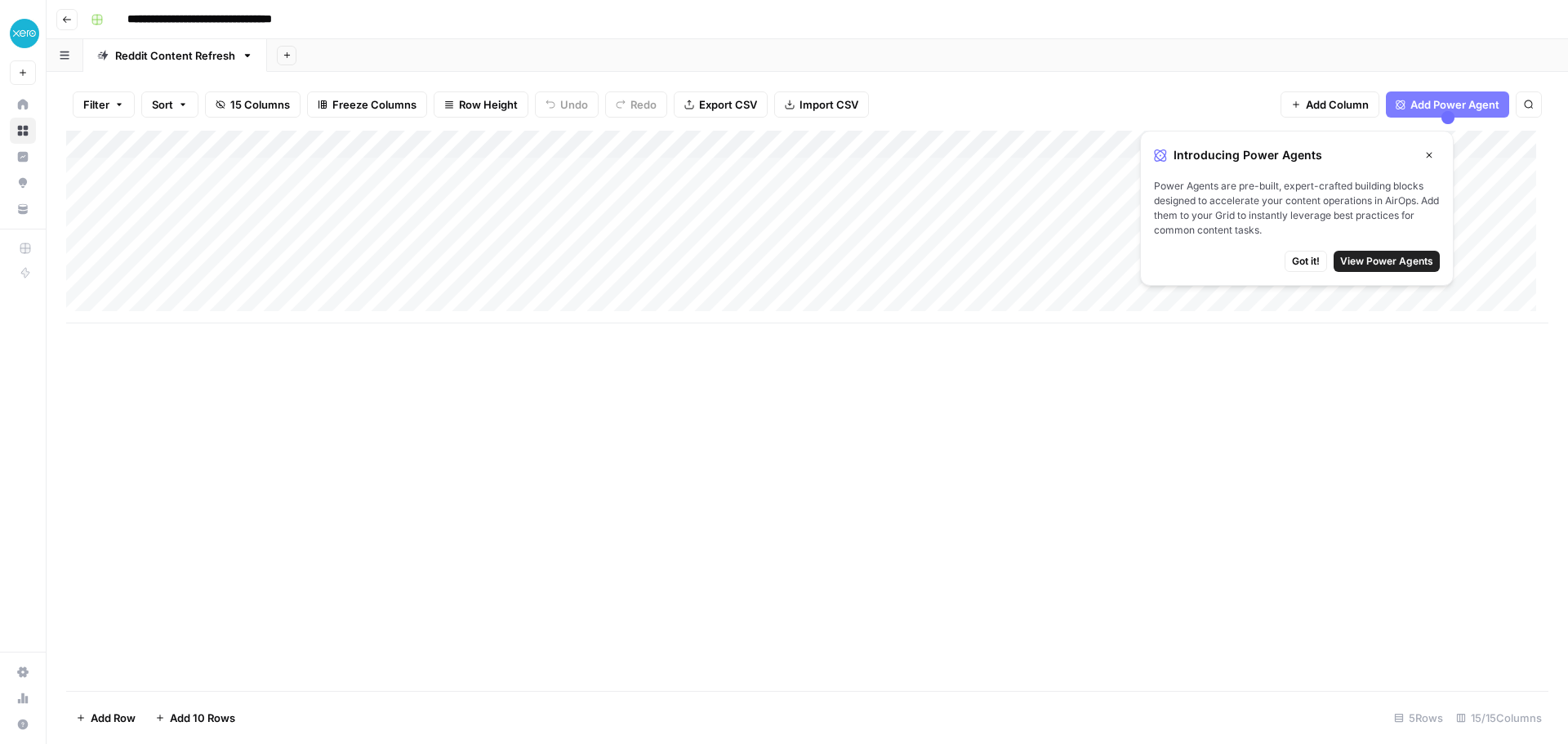
click at [1310, 260] on span "Got it!" at bounding box center [1306, 262] width 28 height 15
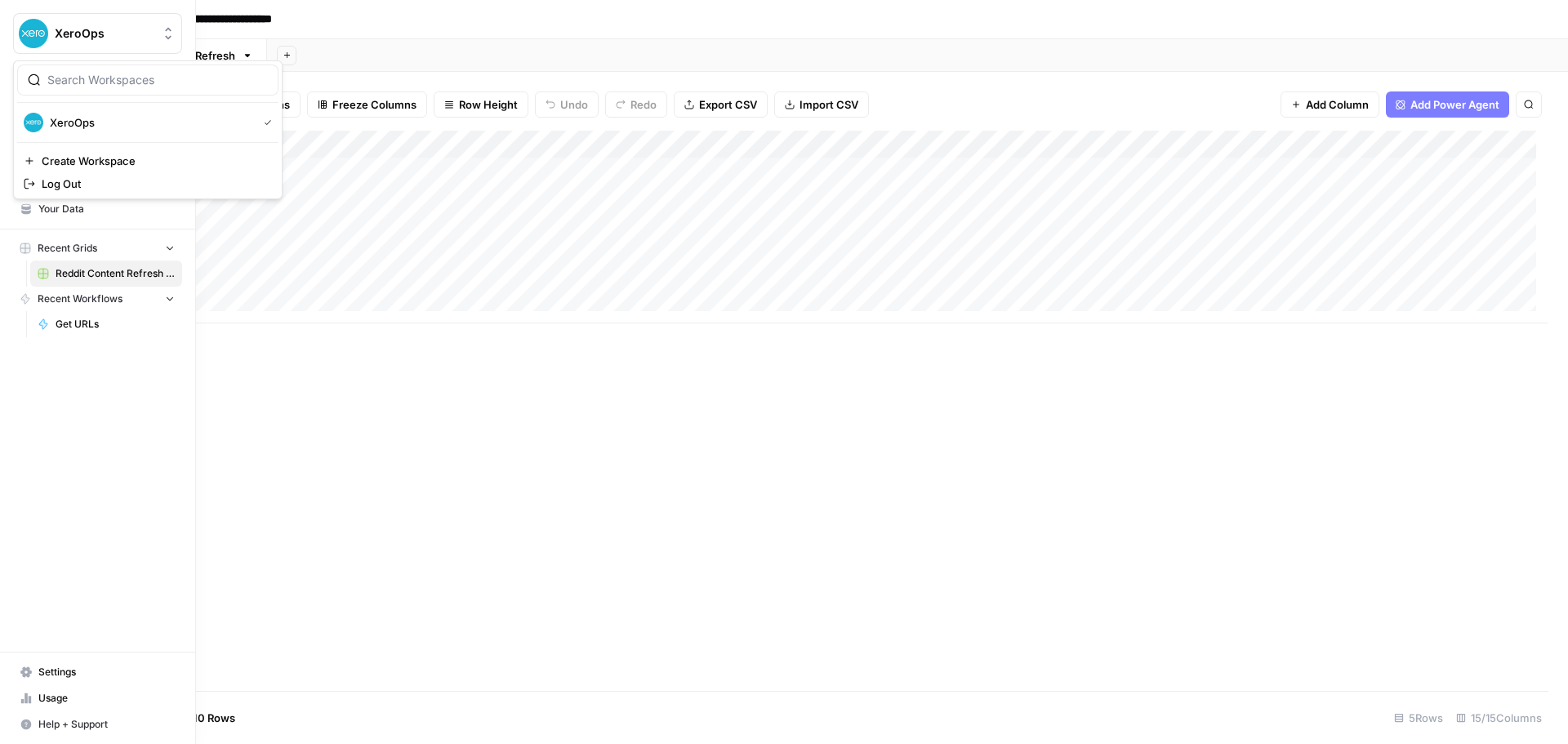
click at [33, 30] on img "Workspace: XeroOps" at bounding box center [33, 33] width 29 height 29
click at [61, 29] on span "XeroOps" at bounding box center [105, 33] width 99 height 16
click at [76, 183] on span "Opportunities" at bounding box center [107, 183] width 137 height 15
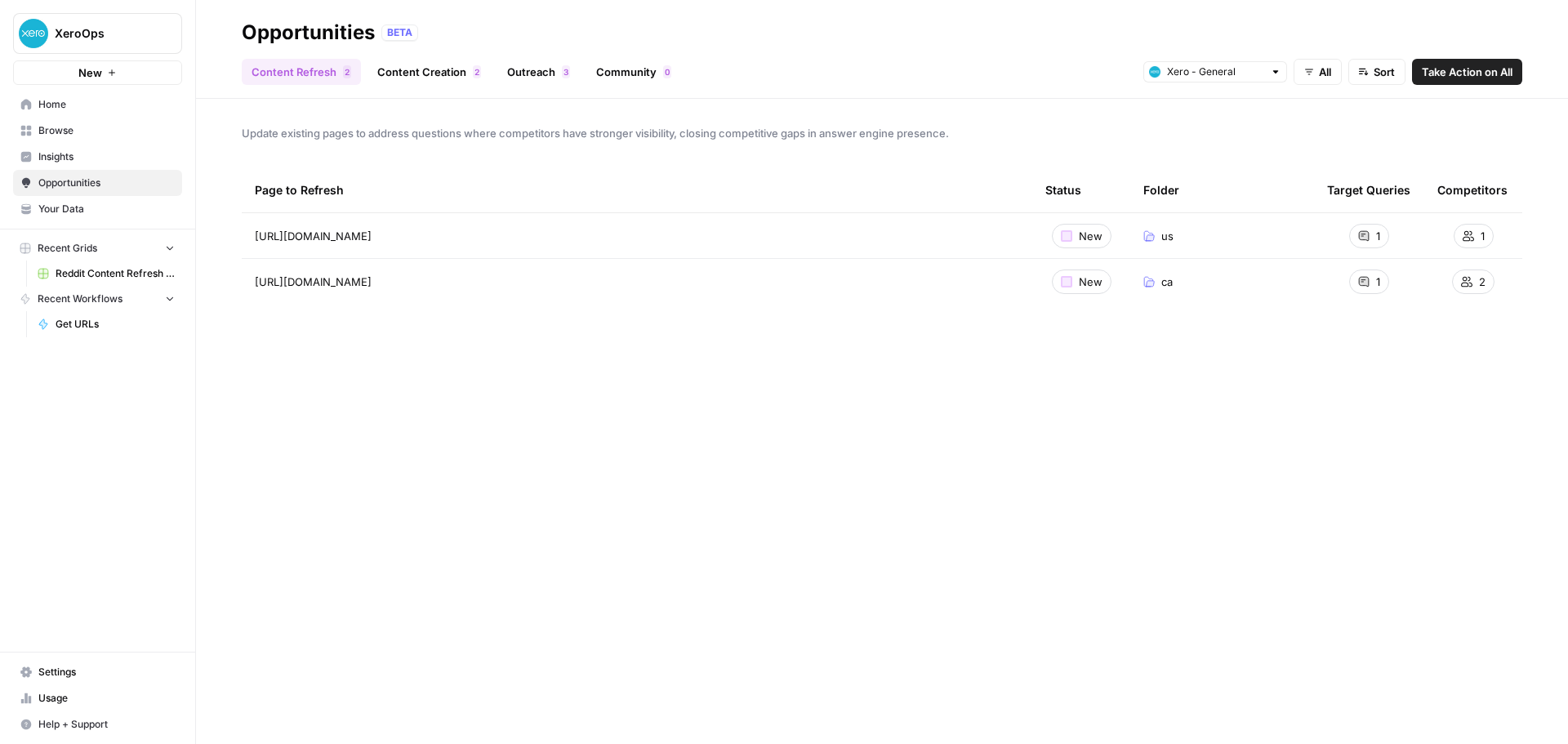
click at [76, 163] on span "Insights" at bounding box center [107, 157] width 137 height 15
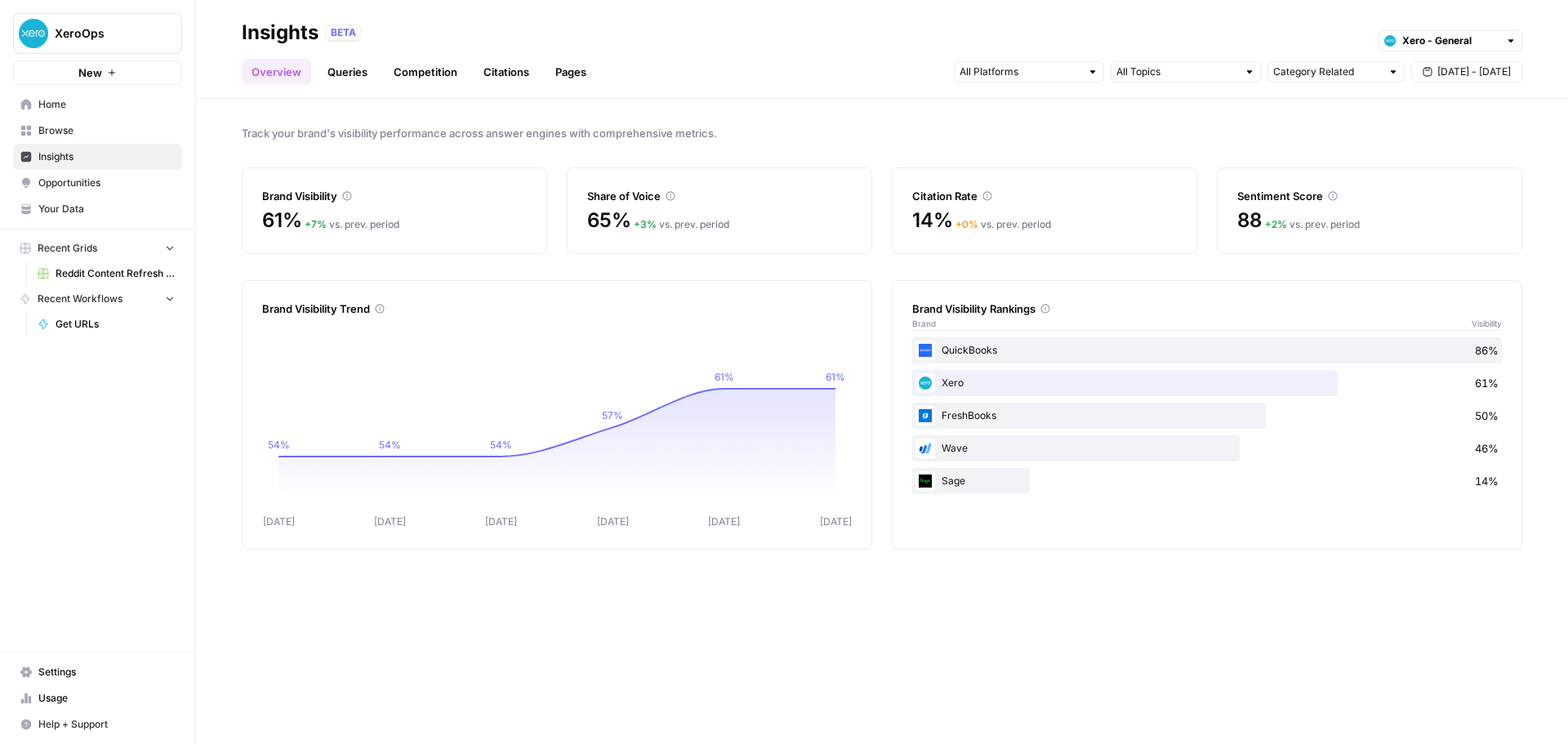
click at [358, 75] on link "Queries" at bounding box center [348, 72] width 60 height 26
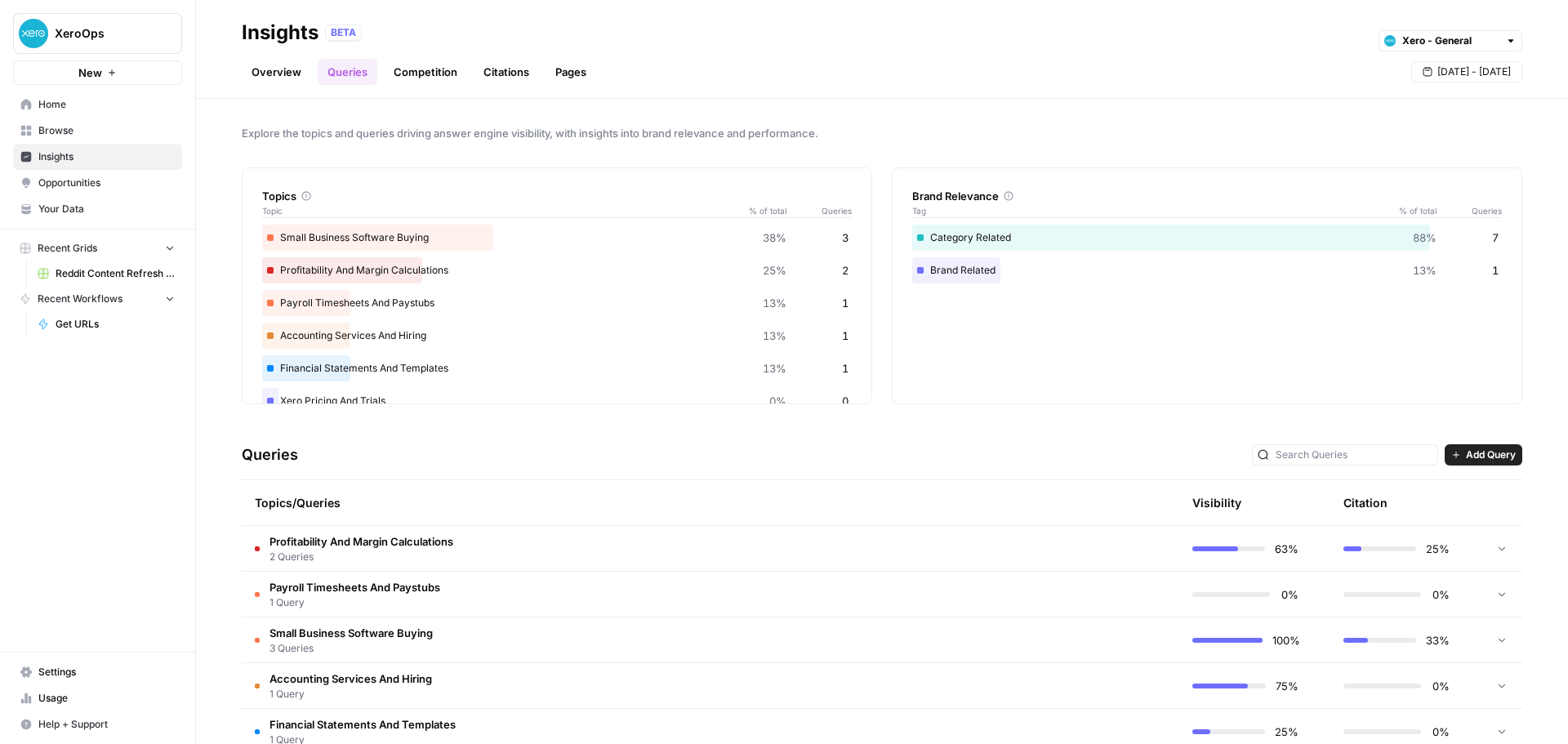
drag, startPoint x: 301, startPoint y: 130, endPoint x: 569, endPoint y: 128, distance: 268.0
click at [568, 129] on span "Explore the topics and queries driving answer engine visibility, with insights …" at bounding box center [881, 133] width 1280 height 16
click at [570, 126] on span "Explore the topics and queries driving answer engine visibility, with insights …" at bounding box center [881, 133] width 1280 height 16
click at [86, 181] on span "Opportunities" at bounding box center [107, 183] width 137 height 15
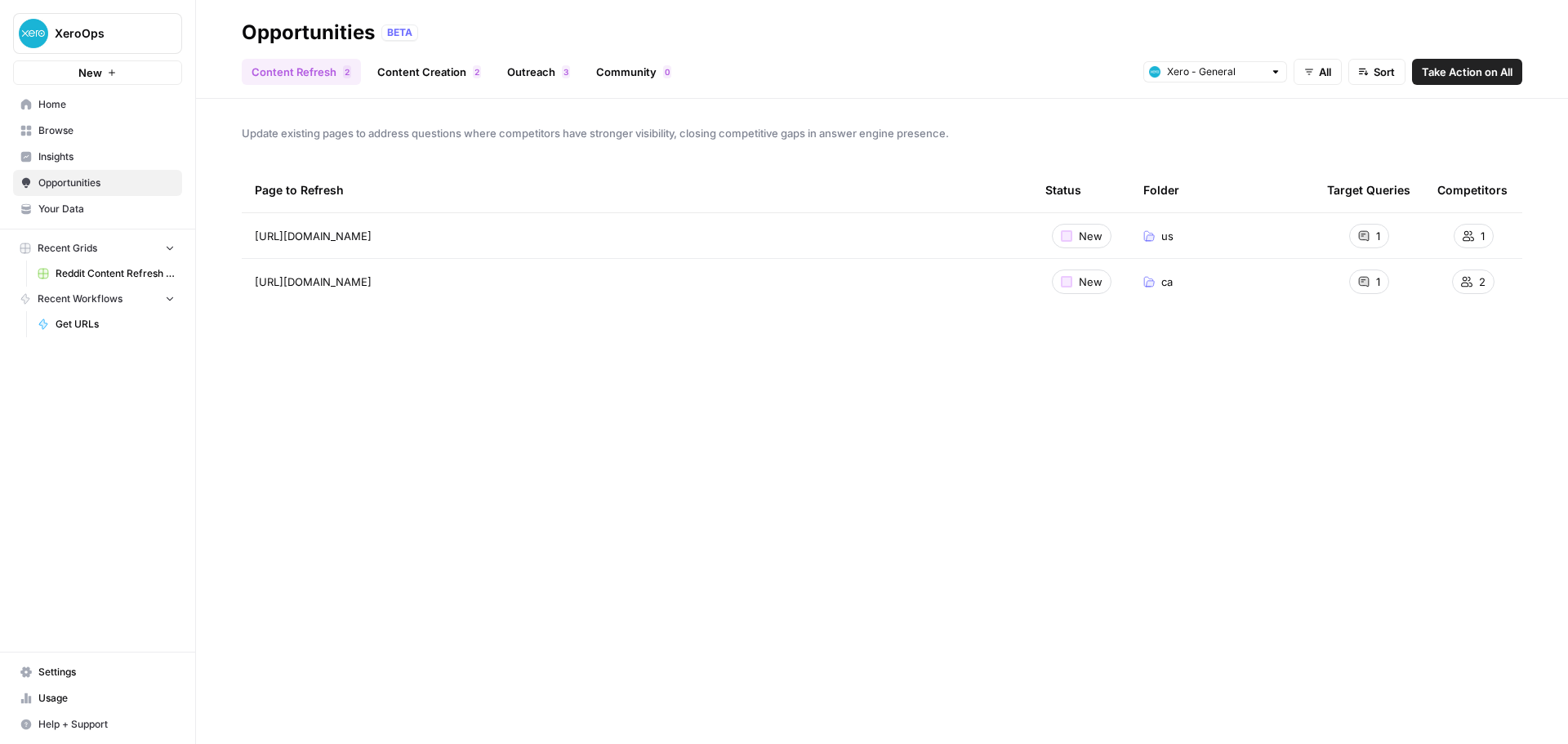
click at [96, 155] on span "Insights" at bounding box center [107, 157] width 137 height 15
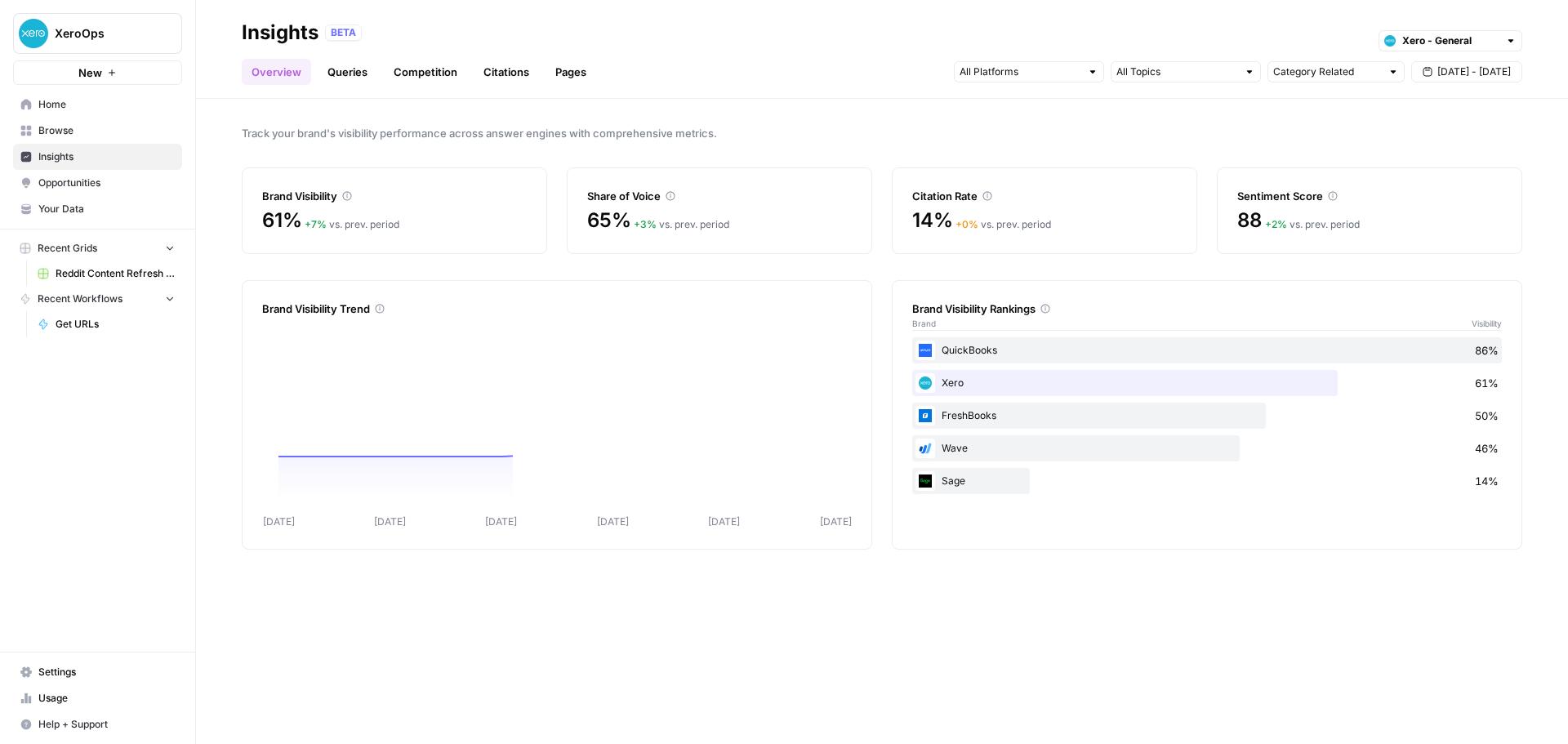
click at [104, 113] on link "Home" at bounding box center [97, 105] width 169 height 26
